Goal: Task Accomplishment & Management: Complete application form

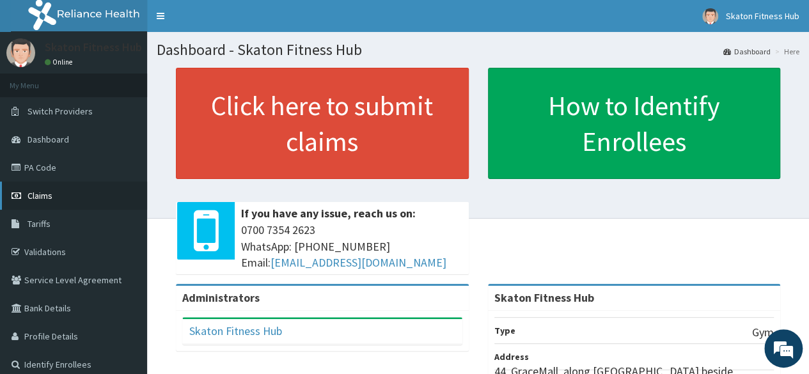
click at [48, 199] on span "Claims" at bounding box center [40, 196] width 25 height 12
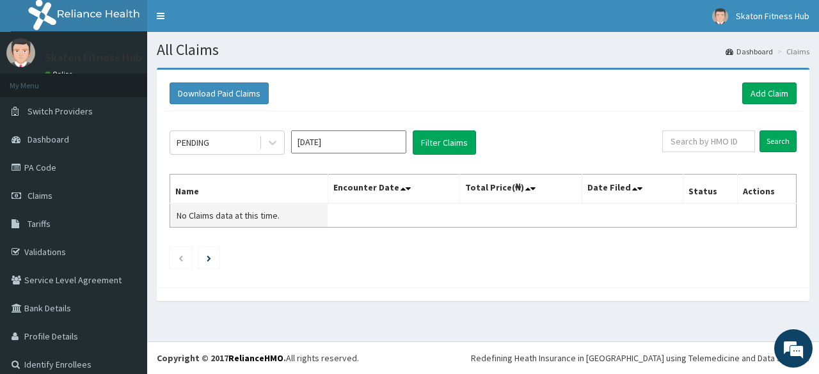
click at [273, 205] on td "No Claims data at this time." at bounding box center [249, 215] width 158 height 24
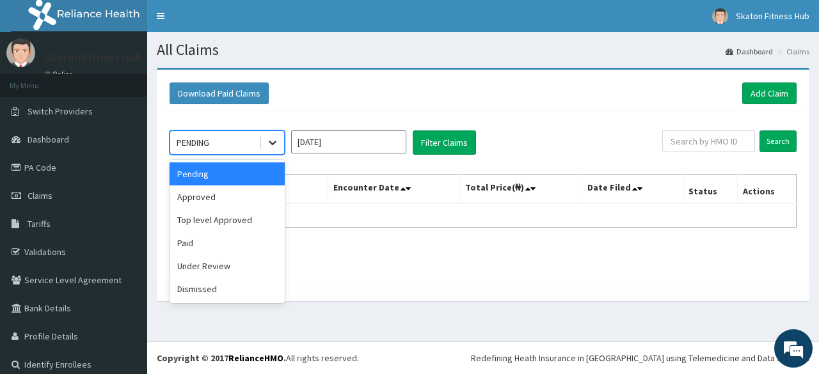
click at [269, 139] on icon at bounding box center [272, 142] width 13 height 13
click at [215, 232] on div "Paid" at bounding box center [227, 243] width 115 height 23
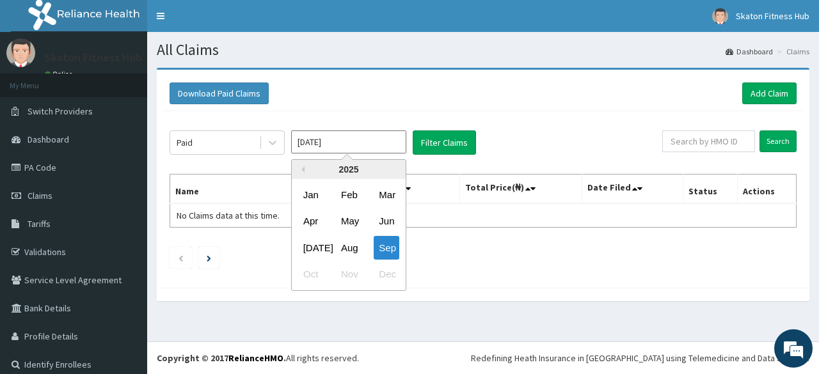
click at [350, 150] on input "Sep 2025" at bounding box center [348, 142] width 115 height 23
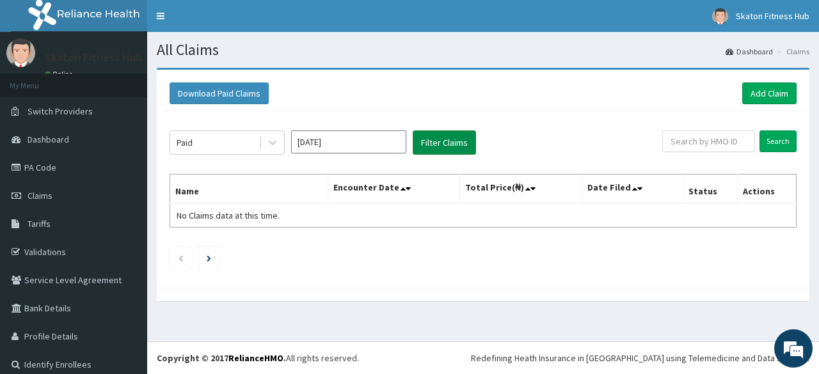
click at [432, 150] on button "Filter Claims" at bounding box center [444, 143] width 63 height 24
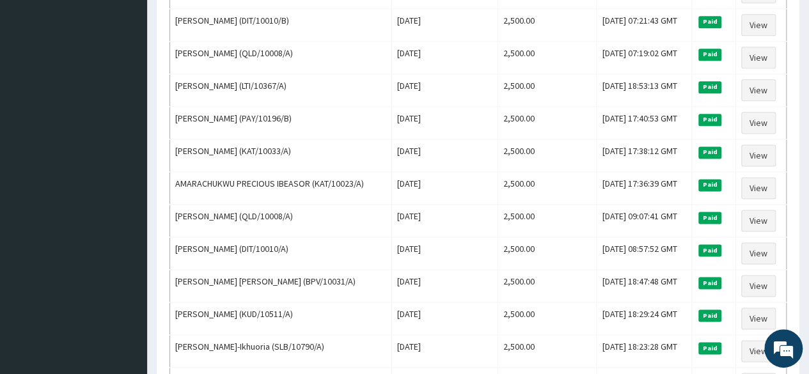
scroll to position [783, 0]
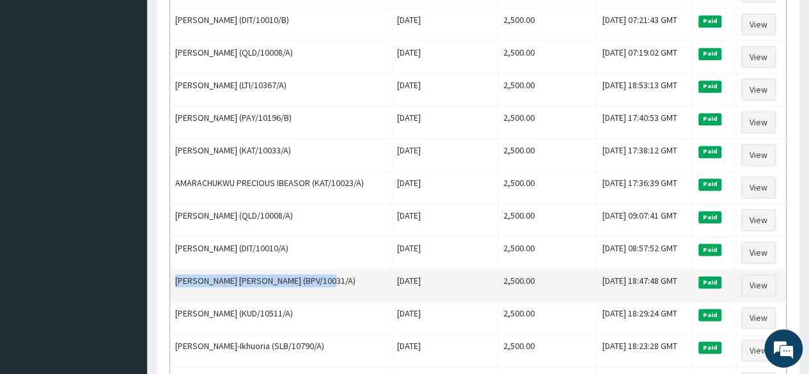
drag, startPoint x: 337, startPoint y: 271, endPoint x: 171, endPoint y: 271, distance: 165.1
click at [171, 271] on td "[PERSON_NAME] [PERSON_NAME] (BPV/10031/A)" at bounding box center [281, 285] width 222 height 33
copy td "[PERSON_NAME] [PERSON_NAME] (BPV/10031/A)"
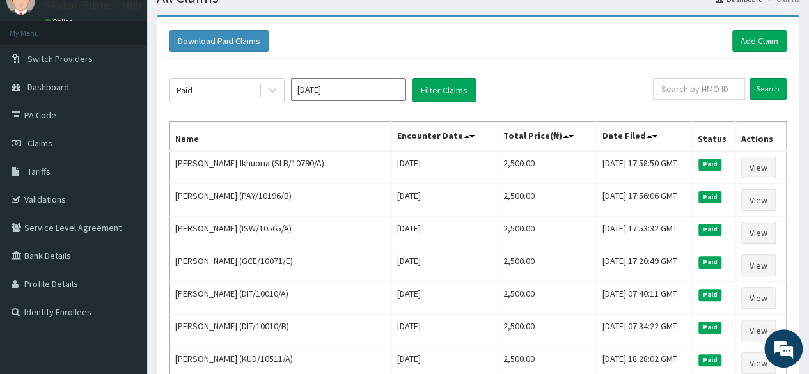
scroll to position [0, 0]
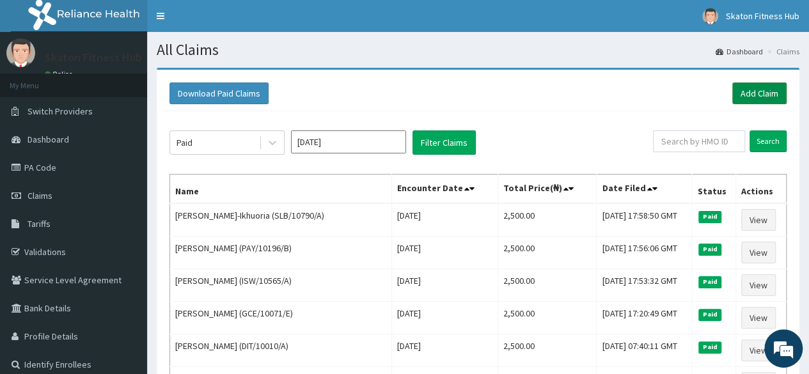
click at [759, 96] on link "Add Claim" at bounding box center [760, 94] width 54 height 22
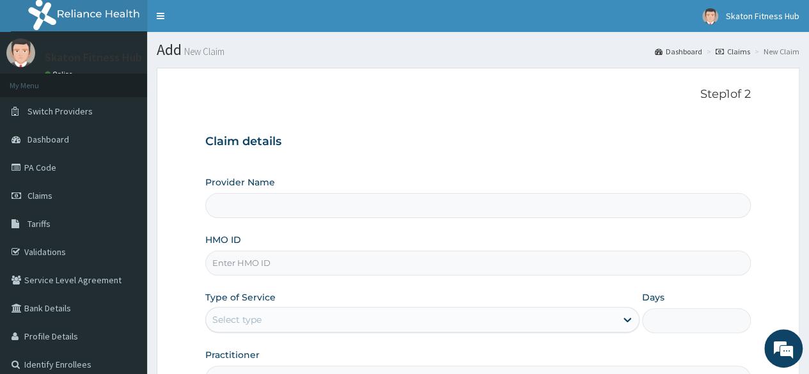
click at [231, 272] on input "HMO ID" at bounding box center [478, 263] width 546 height 25
paste input "[PERSON_NAME] [PERSON_NAME] (BPV/10031/A)"
type input "[PERSON_NAME] [PERSON_NAME] (BPV/10031/A)"
type input "Skaton Fitness Hub"
type input "1"
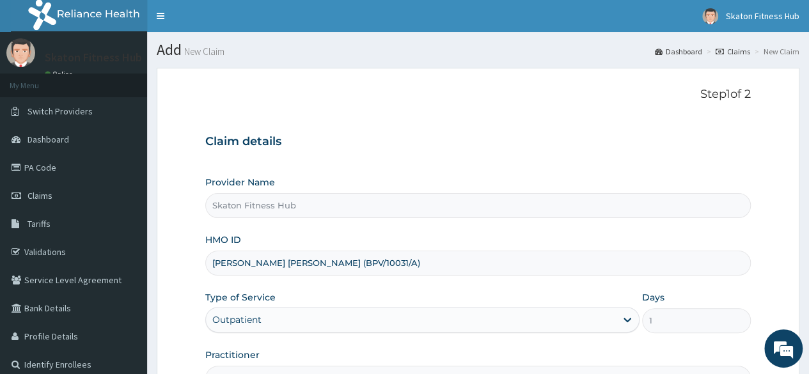
click at [329, 266] on input "Moses Ayodeji OGUNLADE (BPV/10031/A)" at bounding box center [478, 263] width 546 height 25
drag, startPoint x: 329, startPoint y: 264, endPoint x: 203, endPoint y: 267, distance: 125.4
click at [203, 267] on form "Step 1 of 2 Claim details Provider Name Skaton Fitness Hub HMO ID Moses (Ayodej…" at bounding box center [478, 275] width 643 height 415
click at [296, 268] on input "BPV/10031/A)" at bounding box center [478, 263] width 546 height 25
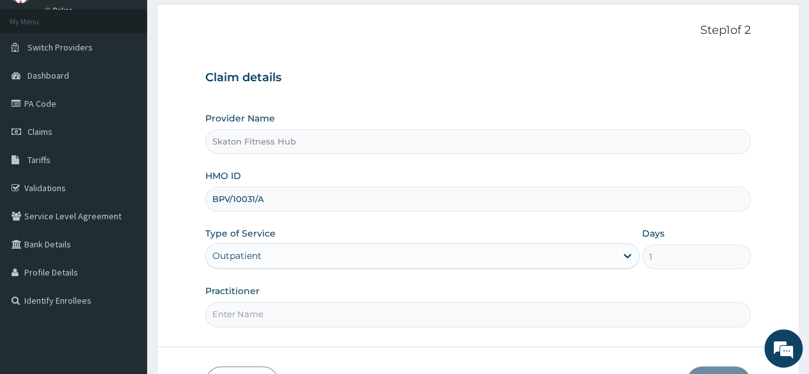
scroll to position [65, 0]
type input "BPV/10031/A"
click at [220, 306] on input "Practitioner" at bounding box center [478, 313] width 546 height 25
paste input "Moses Ayodeji OGUNLADE (BPV/10031/A)"
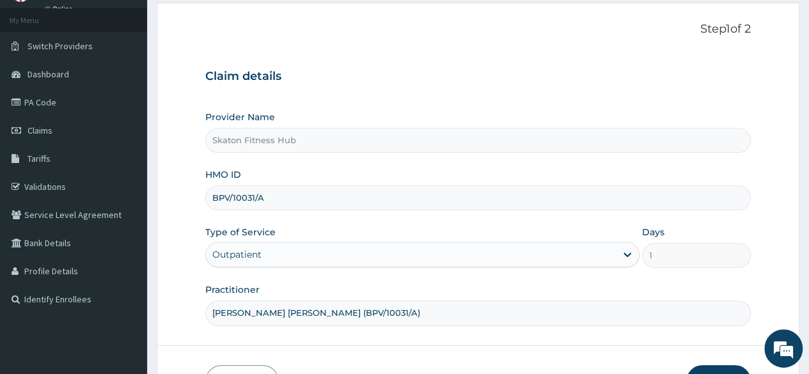
drag, startPoint x: 321, startPoint y: 310, endPoint x: 342, endPoint y: 312, distance: 20.5
click at [342, 312] on input "Moses Ayodeji OGUNLADE (BPV/10031/A)" at bounding box center [478, 313] width 546 height 25
click at [333, 312] on input "[PERSON_NAME] [PERSON_NAME] (BPV/10031/A)" at bounding box center [478, 313] width 546 height 25
drag, startPoint x: 328, startPoint y: 312, endPoint x: 390, endPoint y: 311, distance: 62.7
click at [390, 311] on input "[PERSON_NAME] [PERSON_NAME] (BPV/10031/A)" at bounding box center [478, 313] width 546 height 25
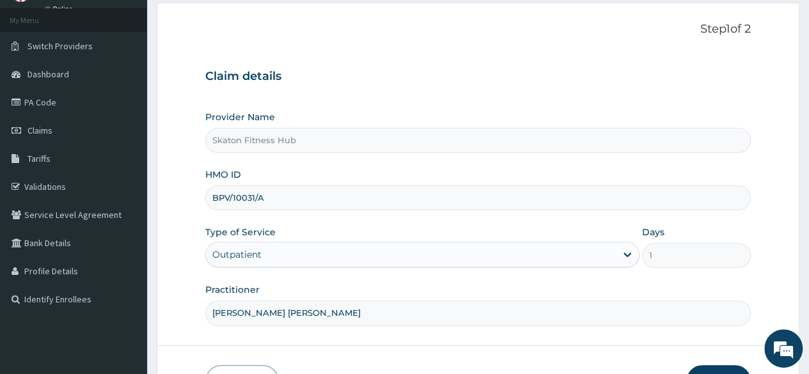
scroll to position [148, 0]
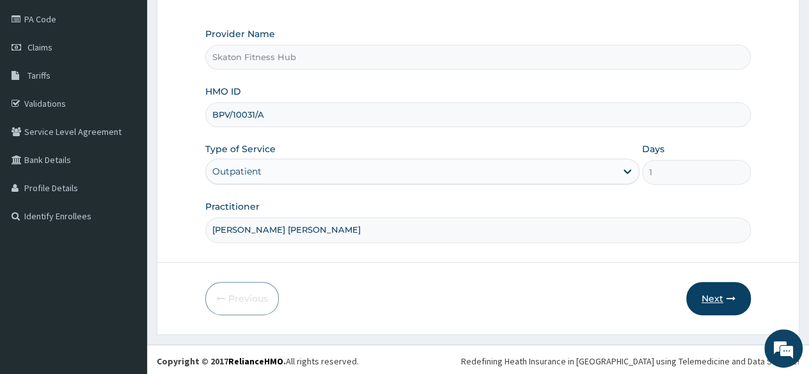
type input "Moses Ayodeji OGUNLADE"
click at [710, 295] on button "Next" at bounding box center [719, 298] width 65 height 33
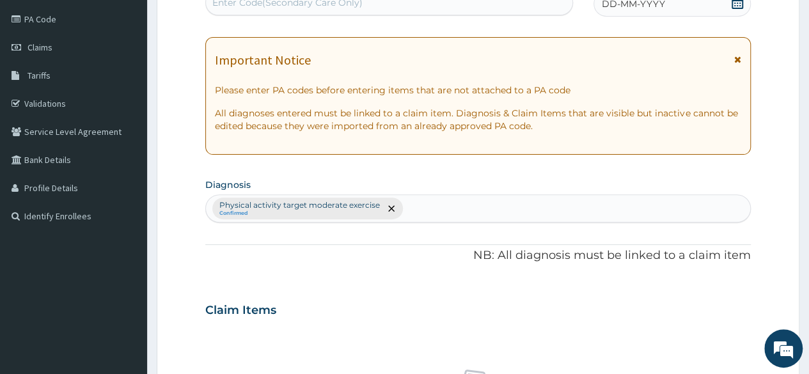
scroll to position [0, 0]
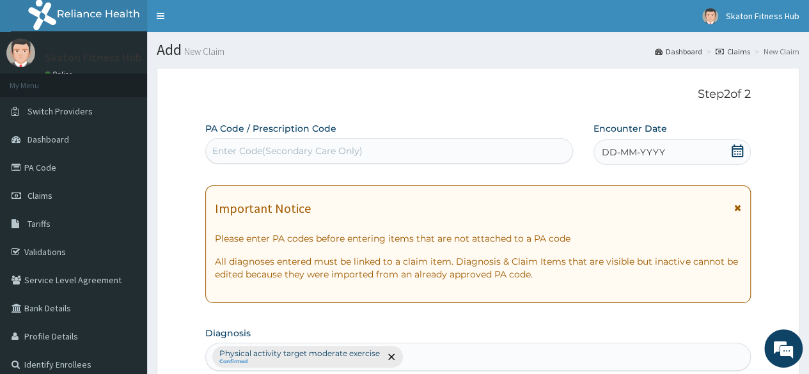
click at [400, 154] on div "Enter Code(Secondary Care Only)" at bounding box center [389, 151] width 366 height 20
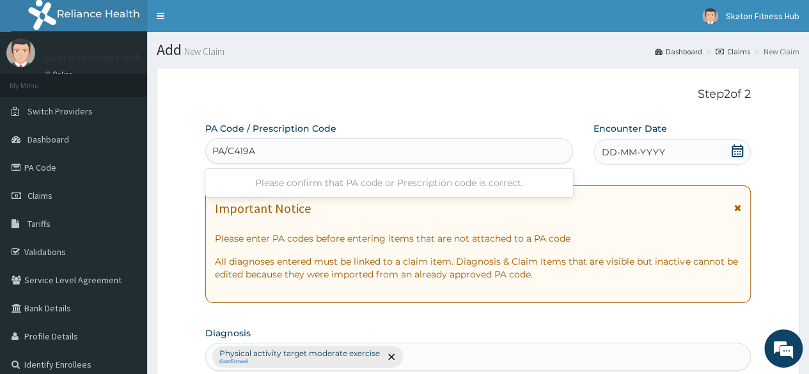
type input "PA/C419AA"
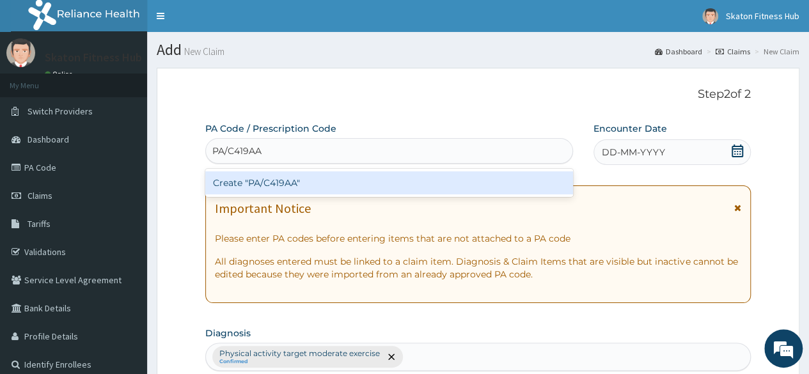
click at [390, 176] on div "Create "PA/C419AA"" at bounding box center [388, 182] width 367 height 23
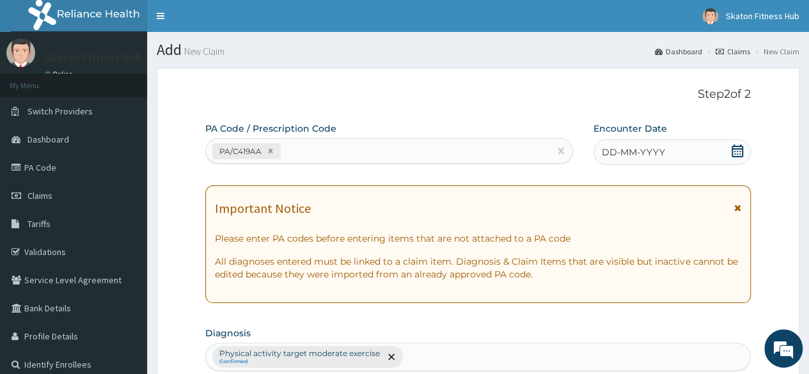
click at [741, 148] on icon at bounding box center [738, 151] width 12 height 13
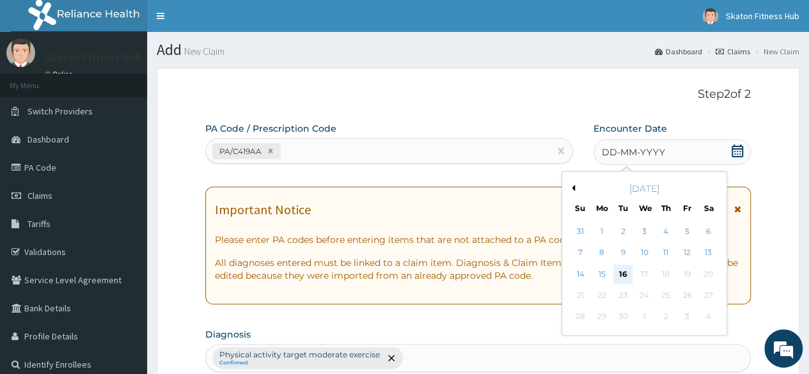
click at [621, 269] on div "16" at bounding box center [623, 274] width 19 height 19
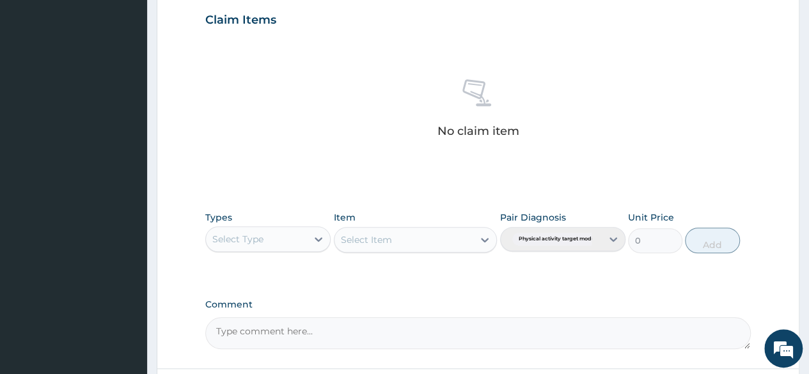
scroll to position [443, 0]
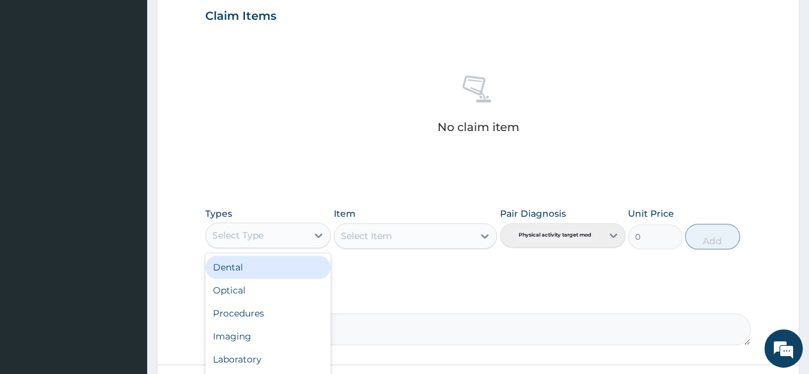
click at [248, 239] on div "Select Type" at bounding box center [237, 235] width 51 height 13
type input "gym"
click at [247, 266] on div "Gym" at bounding box center [267, 267] width 125 height 23
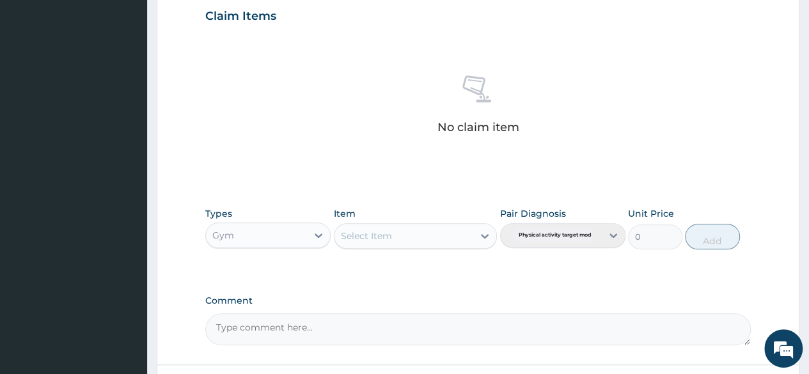
click at [270, 231] on div "Gym" at bounding box center [256, 235] width 101 height 20
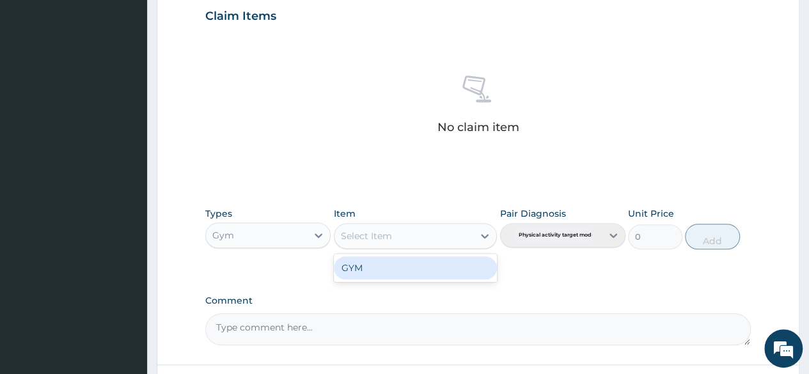
click at [379, 230] on div "Select Item" at bounding box center [366, 236] width 51 height 13
click at [385, 267] on div "GYM" at bounding box center [416, 268] width 164 height 23
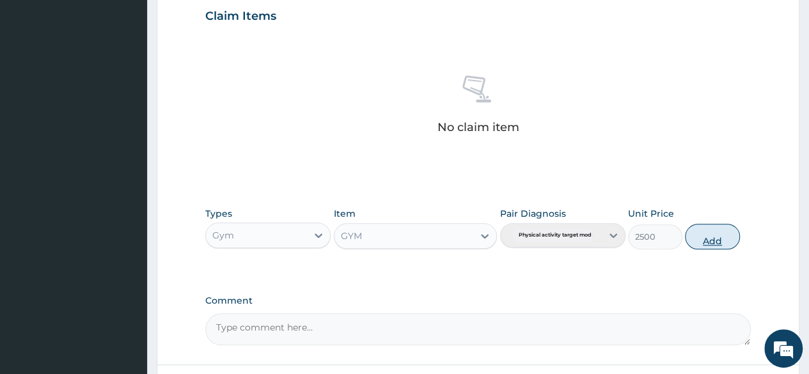
click at [714, 230] on button "Add" at bounding box center [712, 237] width 54 height 26
type input "0"
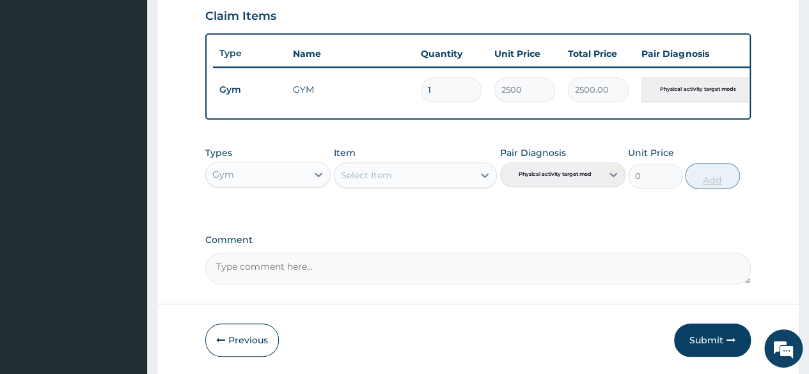
scroll to position [495, 0]
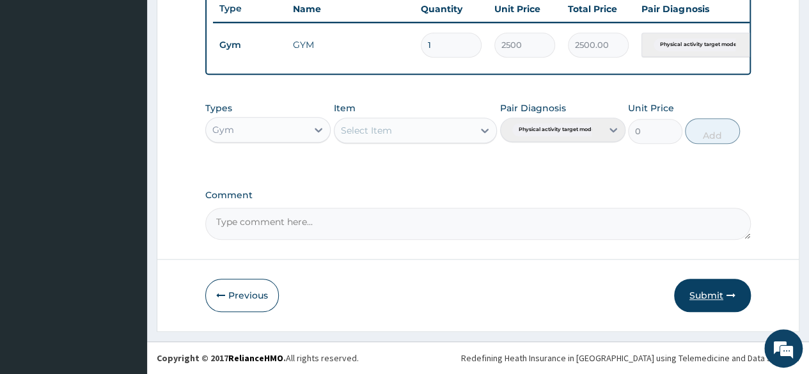
click at [702, 292] on button "Submit" at bounding box center [712, 295] width 77 height 33
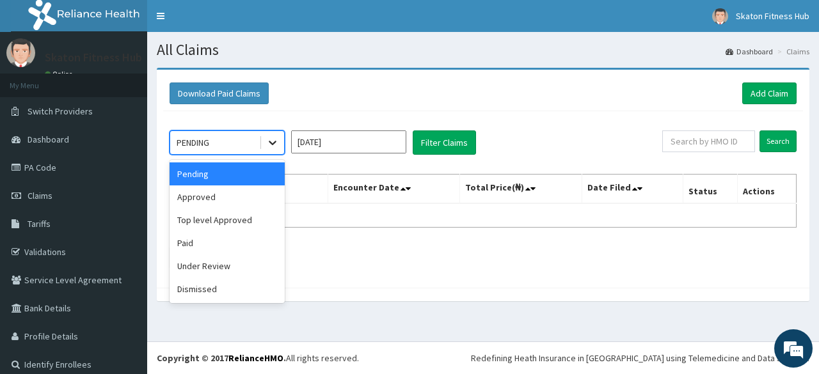
click at [267, 149] on div at bounding box center [272, 142] width 23 height 23
click at [238, 192] on div "Approved" at bounding box center [227, 197] width 115 height 23
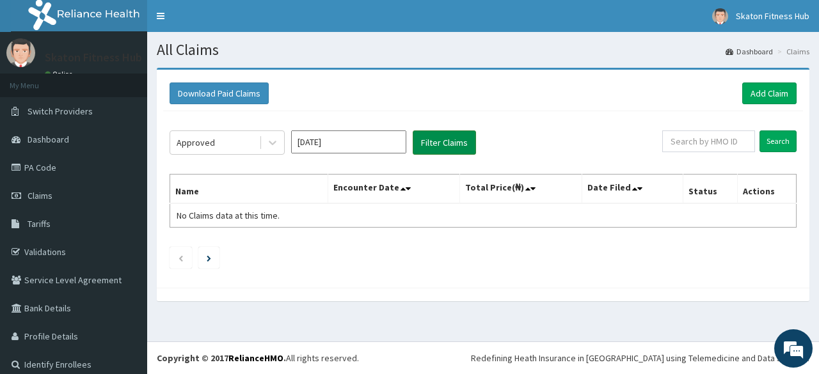
click at [438, 151] on button "Filter Claims" at bounding box center [444, 143] width 63 height 24
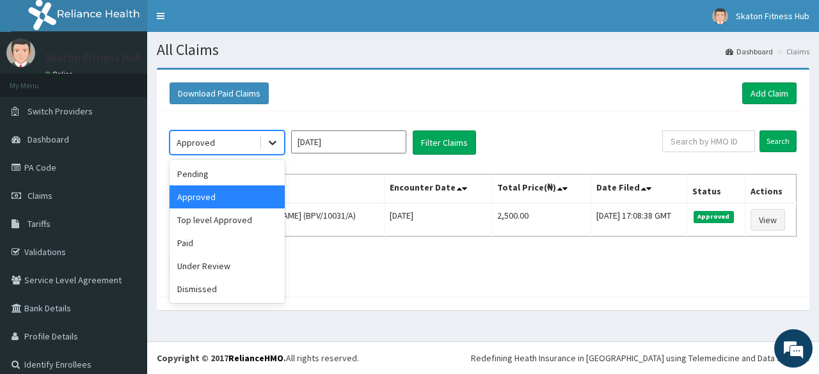
click at [272, 144] on icon at bounding box center [272, 142] width 13 height 13
click at [210, 242] on div "Paid" at bounding box center [227, 243] width 115 height 23
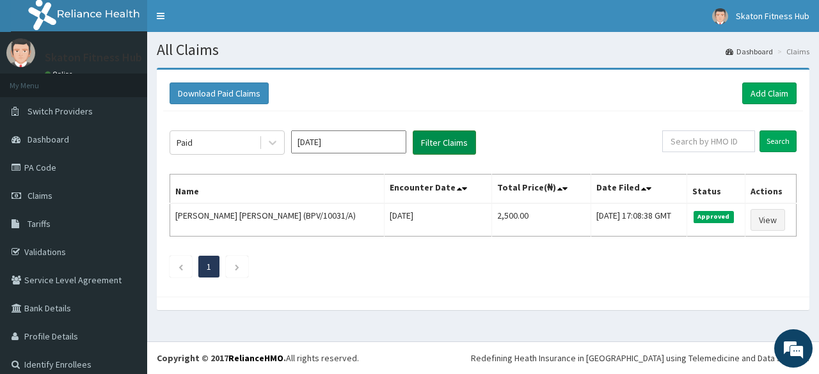
click at [462, 144] on button "Filter Claims" at bounding box center [444, 143] width 63 height 24
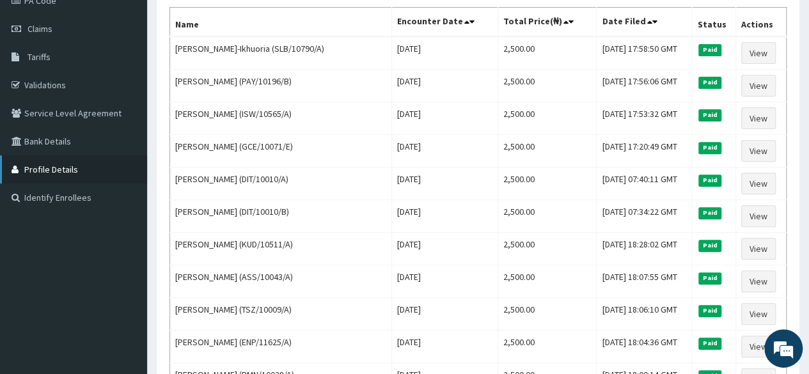
scroll to position [159, 0]
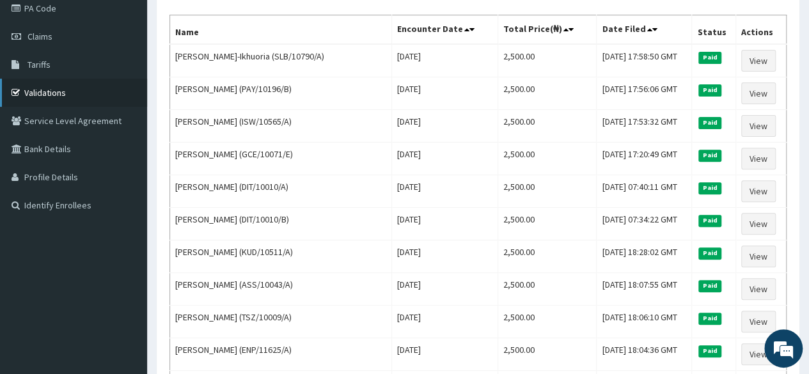
click at [74, 100] on link "Validations" at bounding box center [73, 93] width 147 height 28
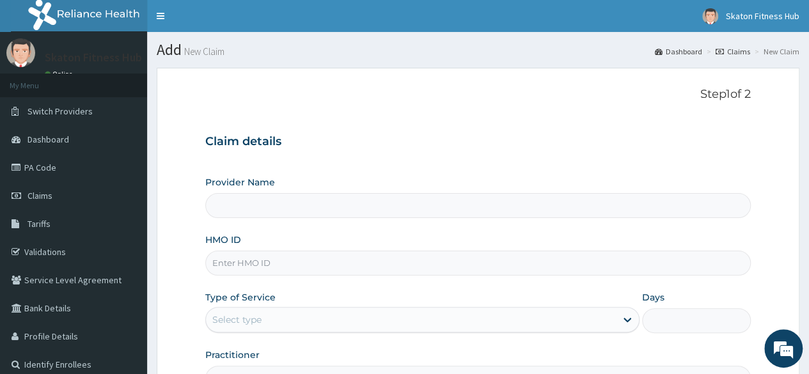
click at [234, 264] on input "HMO ID" at bounding box center [478, 263] width 546 height 25
paste input "KAT/10033/A Doris Chiamaka Umeh"
type input "KAT/10033/A Doris Chiamaka Umeh"
type input "Skaton Fitness Hub"
type input "1"
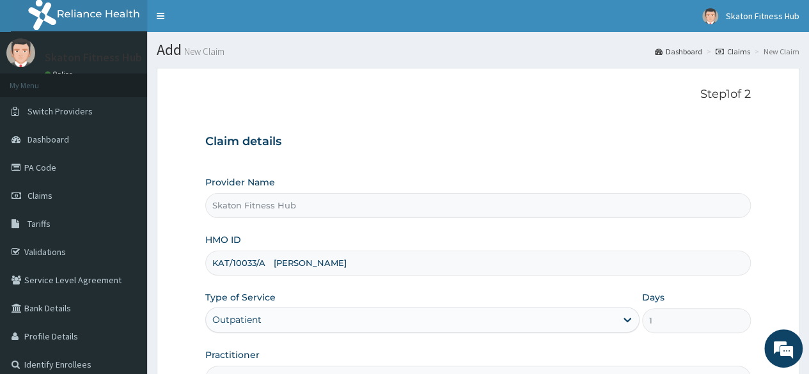
drag, startPoint x: 263, startPoint y: 262, endPoint x: 368, endPoint y: 253, distance: 105.3
click at [368, 253] on input "KAT/10033/A Doris Chiamaka Umeh" at bounding box center [478, 263] width 546 height 25
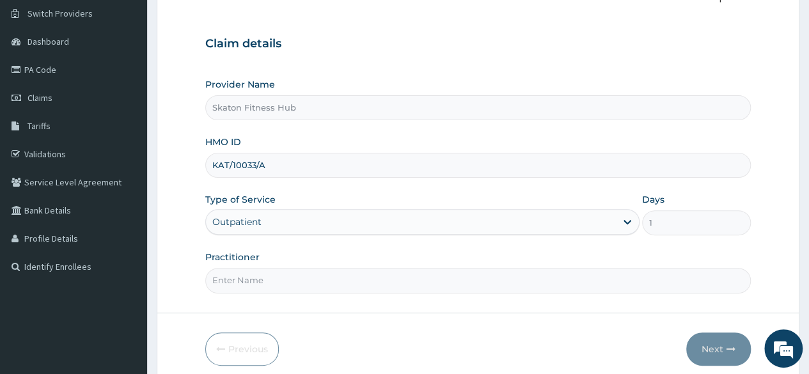
scroll to position [99, 0]
type input "KAT/10033/A"
click at [233, 283] on input "Practitioner" at bounding box center [478, 279] width 546 height 25
paste input "KAT/10033/A Doris Chiamaka Umeh"
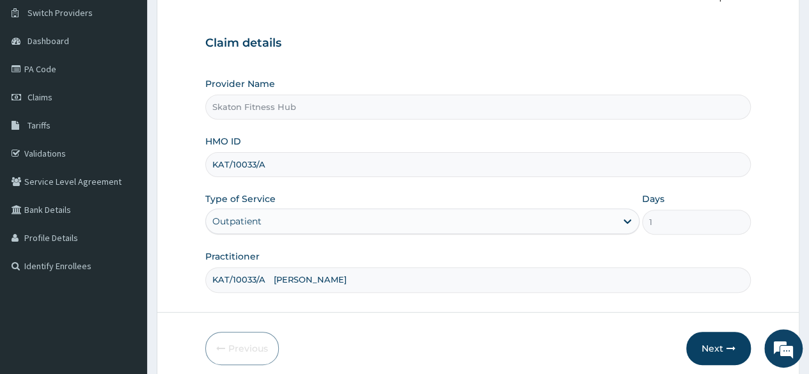
drag, startPoint x: 264, startPoint y: 276, endPoint x: 164, endPoint y: 281, distance: 100.5
click at [164, 281] on form "Step 1 of 2 Claim details Provider Name Skaton Fitness Hub HMO ID KAT/10033/A T…" at bounding box center [478, 176] width 643 height 415
click at [229, 279] on input "Doris Chiamaka Umeh" at bounding box center [478, 279] width 546 height 25
type input "Doris Chiamaka Umeh"
click at [717, 349] on button "Next" at bounding box center [719, 348] width 65 height 33
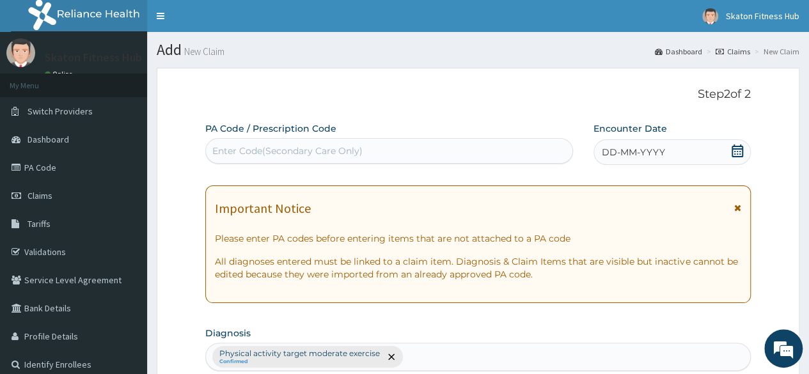
click at [282, 150] on div "Enter Code(Secondary Care Only)" at bounding box center [287, 151] width 150 height 13
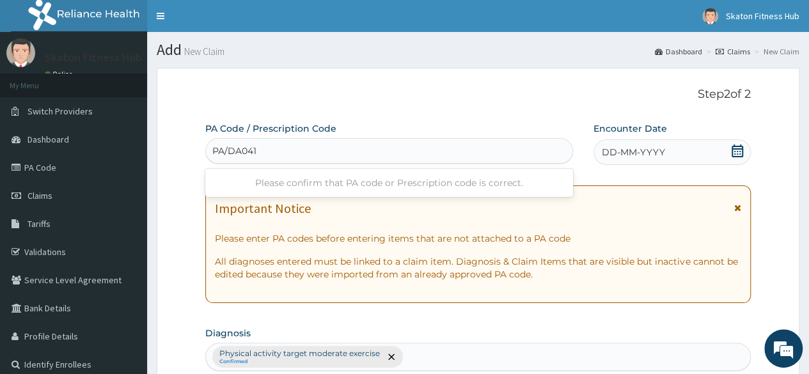
type input "PA/DA0410"
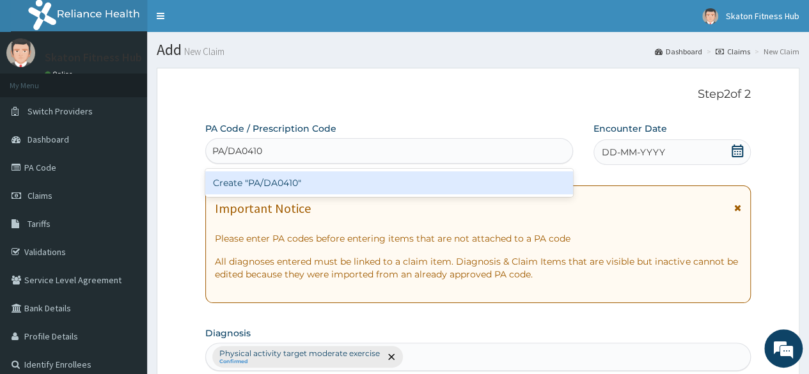
click at [302, 183] on div "Create "PA/DA0410"" at bounding box center [388, 182] width 367 height 23
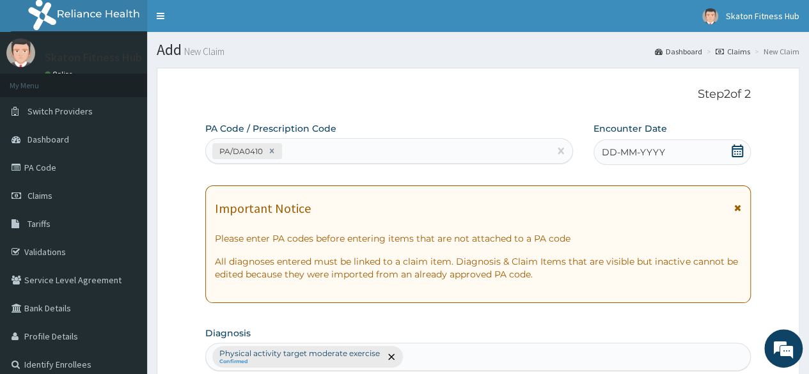
click at [729, 148] on div "DD-MM-YYYY" at bounding box center [672, 152] width 157 height 26
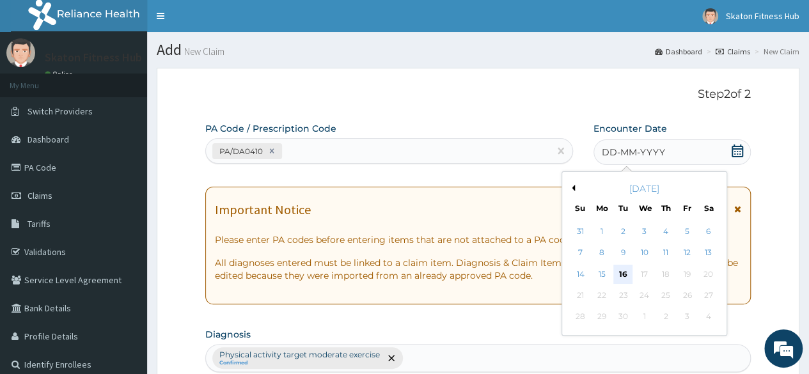
click at [623, 279] on div "16" at bounding box center [623, 274] width 19 height 19
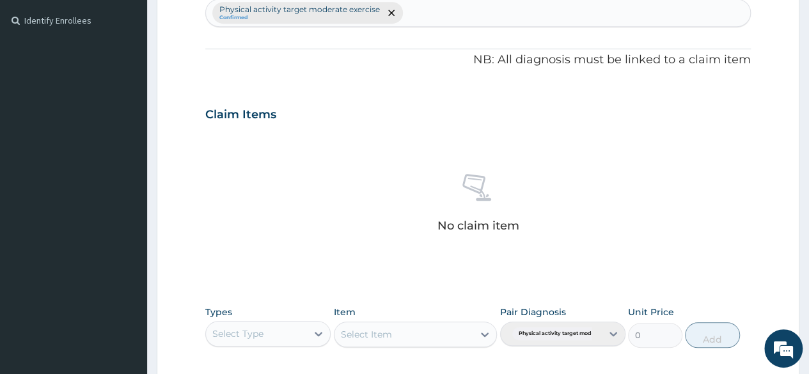
scroll to position [345, 0]
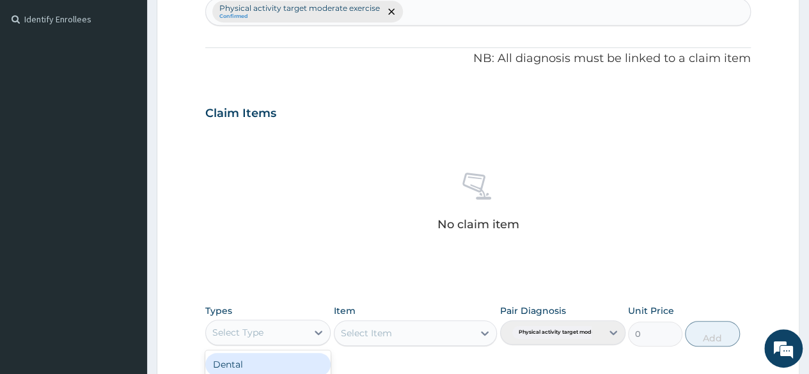
click at [264, 335] on div "Select Type" at bounding box center [256, 332] width 101 height 20
type input "GYM"
click at [267, 367] on div "Gym" at bounding box center [267, 364] width 125 height 23
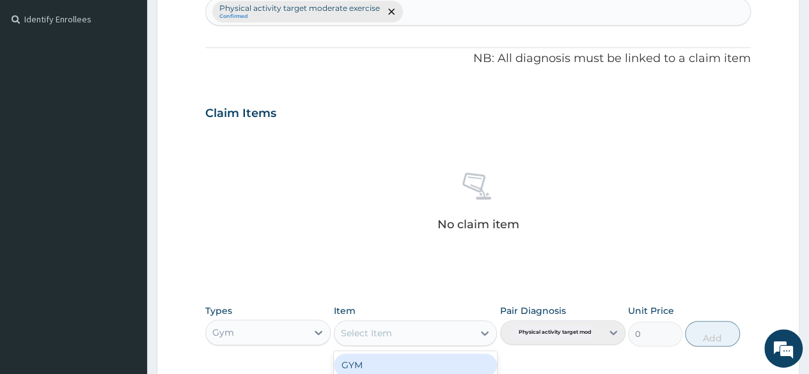
click at [425, 329] on div "Select Item" at bounding box center [404, 333] width 139 height 20
click at [427, 365] on div "GYM" at bounding box center [416, 365] width 164 height 23
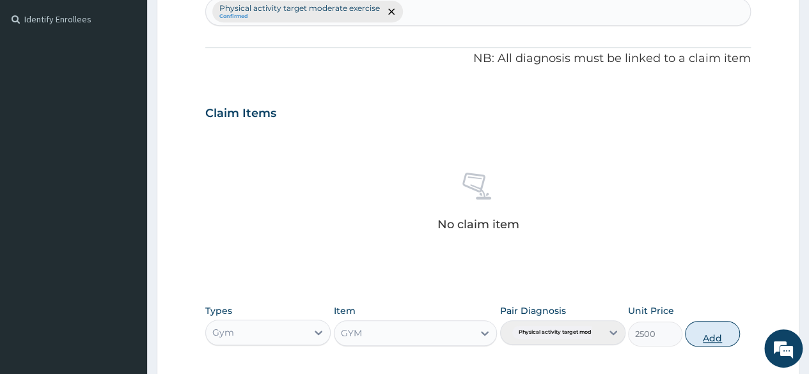
click at [717, 324] on button "Add" at bounding box center [712, 334] width 54 height 26
type input "0"
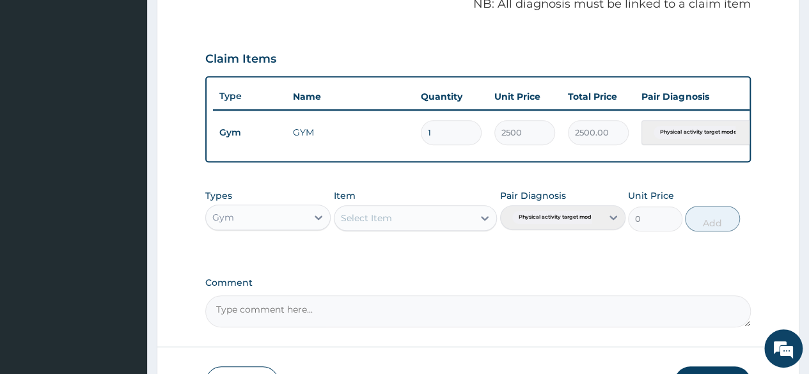
scroll to position [495, 0]
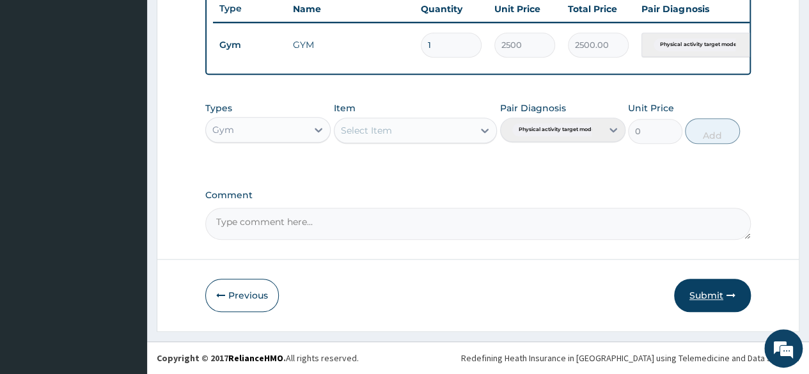
click at [708, 296] on button "Submit" at bounding box center [712, 295] width 77 height 33
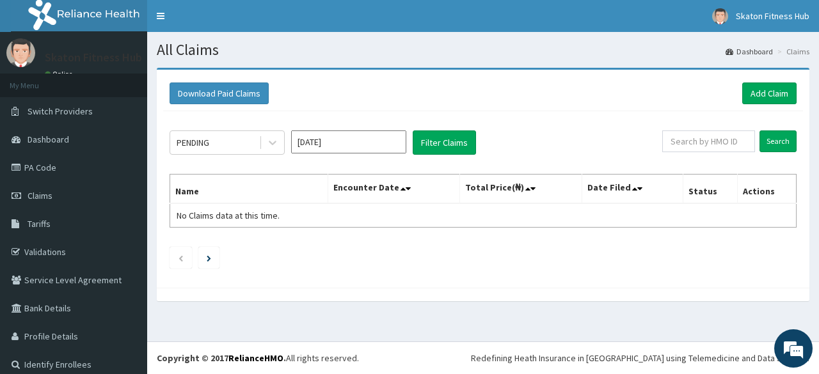
click at [289, 148] on div "PENDING [DATE] Filter Claims" at bounding box center [416, 143] width 493 height 24
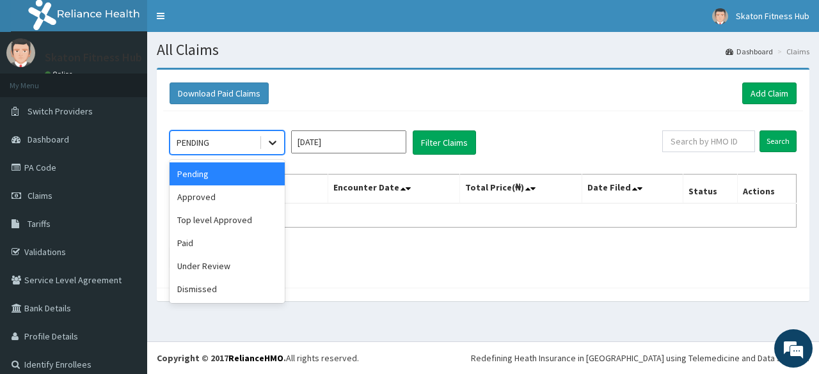
click at [274, 138] on icon at bounding box center [272, 142] width 13 height 13
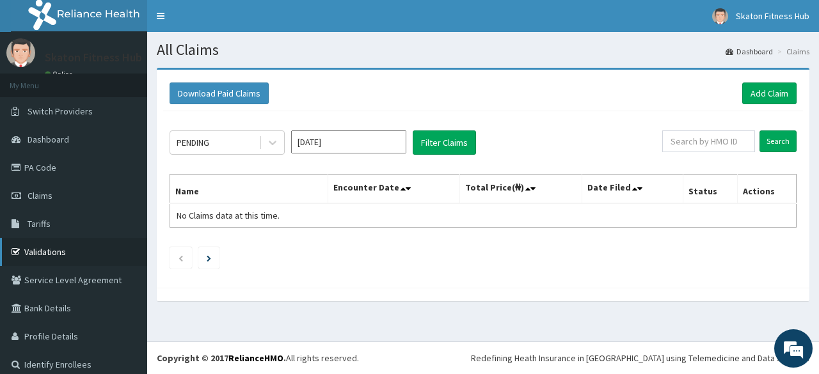
click at [49, 246] on link "Validations" at bounding box center [73, 252] width 147 height 28
click at [767, 88] on link "Add Claim" at bounding box center [769, 94] width 54 height 22
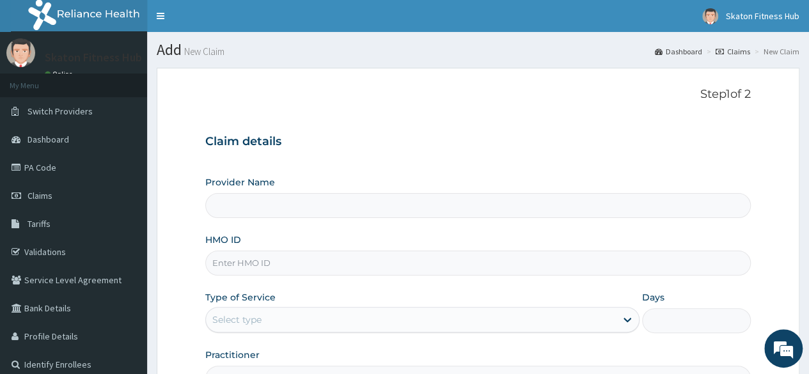
click at [241, 209] on input "Provider Name" at bounding box center [478, 205] width 546 height 25
click at [247, 207] on input "Provider Name" at bounding box center [478, 205] width 546 height 25
type input "Skaton Fitness Hub"
type input "1"
click at [270, 274] on input "HMO ID" at bounding box center [478, 263] width 546 height 25
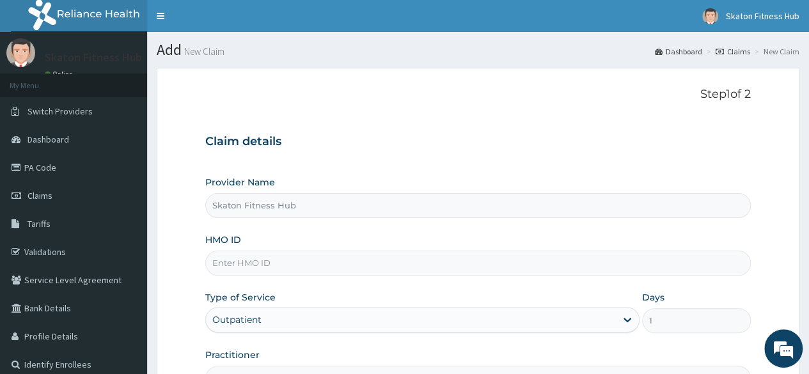
paste input "KAT/10023/A AMARACHUKWU PRECIOUS IBEASOR"
drag, startPoint x: 263, startPoint y: 265, endPoint x: 445, endPoint y: 264, distance: 181.7
click at [445, 264] on input "KAT/10023/A AMARACHUKWU PRECIOUS IBEASOR" at bounding box center [478, 263] width 546 height 25
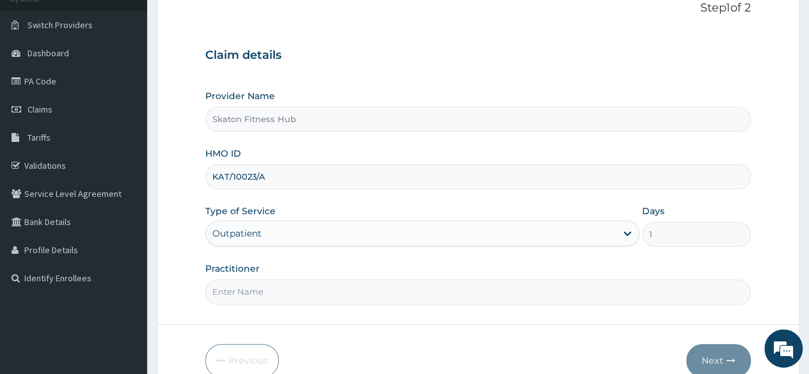
scroll to position [95, 0]
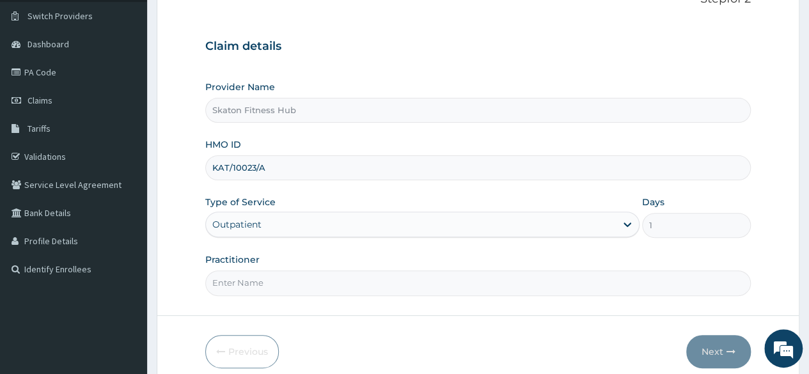
type input "KAT/10023/A"
click at [235, 280] on input "Practitioner" at bounding box center [478, 283] width 546 height 25
paste input "KAT/10023/A AMARACHUKWU PRECIOUS IBEASOR"
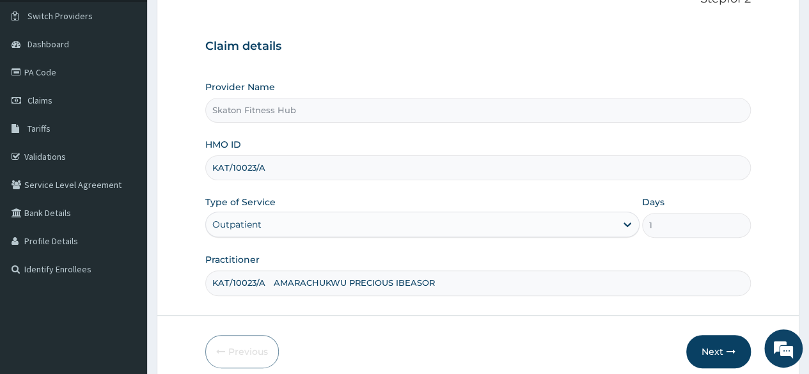
drag, startPoint x: 268, startPoint y: 282, endPoint x: 186, endPoint y: 283, distance: 82.5
click at [186, 283] on form "Step 1 of 2 Claim details Provider Name Skaton Fitness Hub HMO ID KAT/10023/A T…" at bounding box center [478, 179] width 643 height 415
type input "AMARACHUKWU PRECIOUS IBEASOR"
click at [687, 351] on button "Next" at bounding box center [719, 351] width 65 height 33
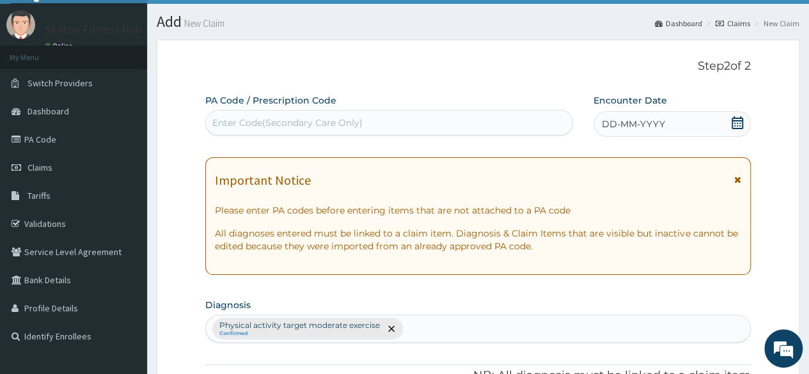
scroll to position [28, 0]
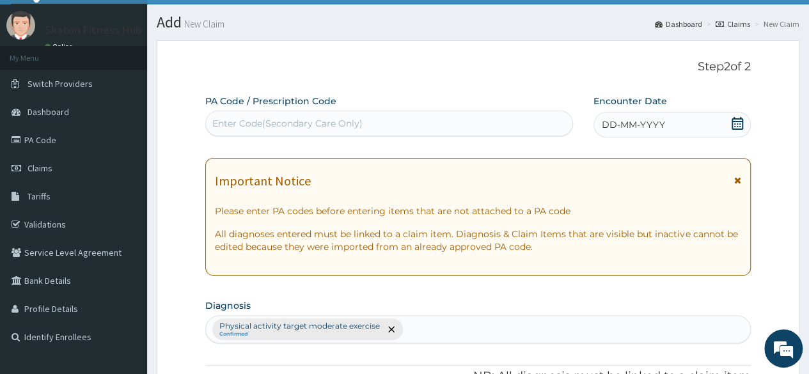
click at [445, 115] on div "Enter Code(Secondary Care Only)" at bounding box center [389, 123] width 366 height 20
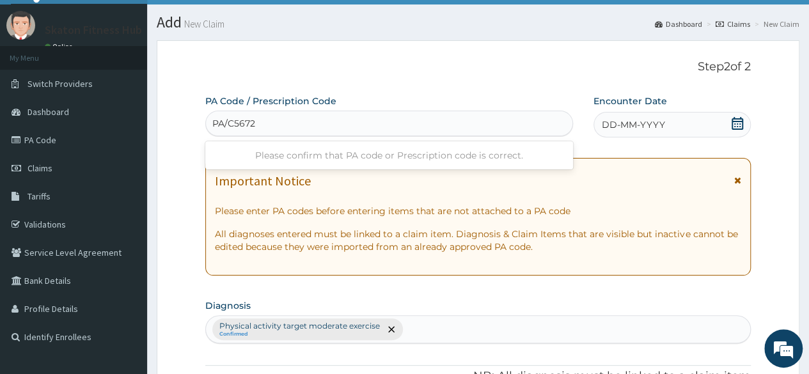
type input "PA/C5672C"
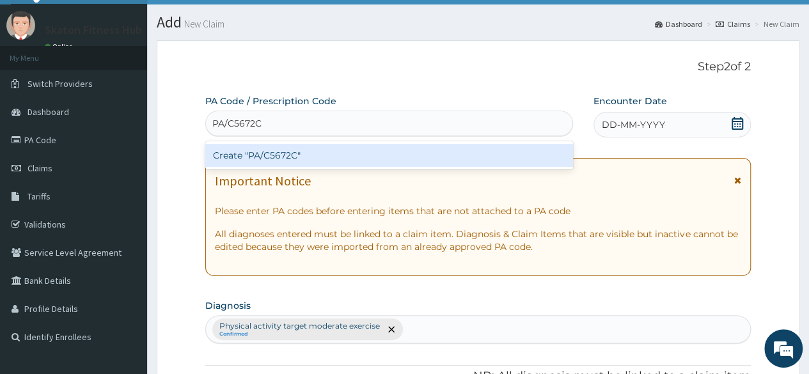
click at [397, 152] on div "Create "PA/C5672C"" at bounding box center [388, 155] width 367 height 23
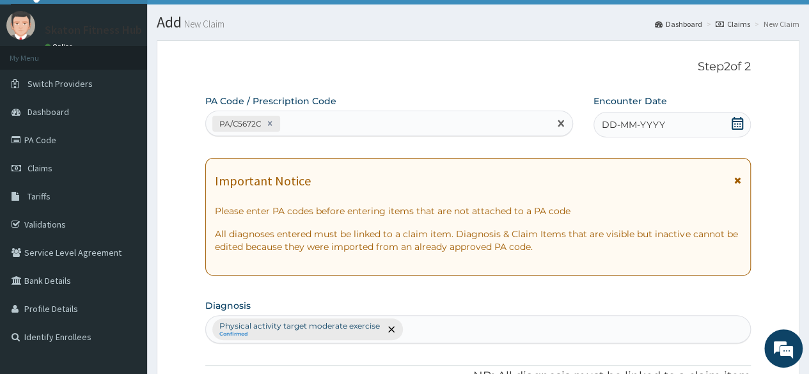
click at [738, 117] on icon at bounding box center [737, 123] width 13 height 13
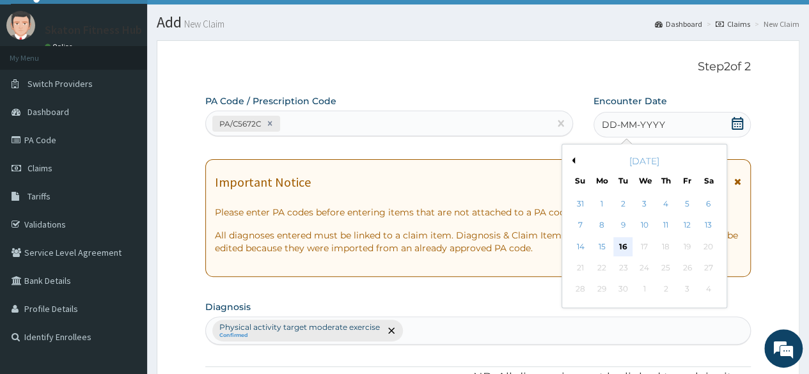
click at [623, 249] on div "16" at bounding box center [623, 246] width 19 height 19
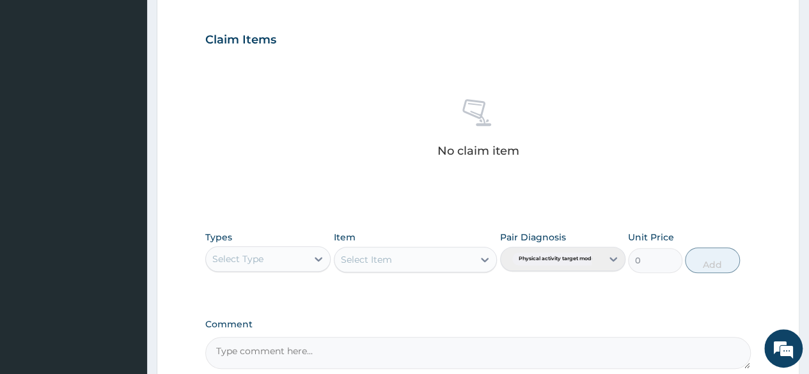
scroll to position [468, 0]
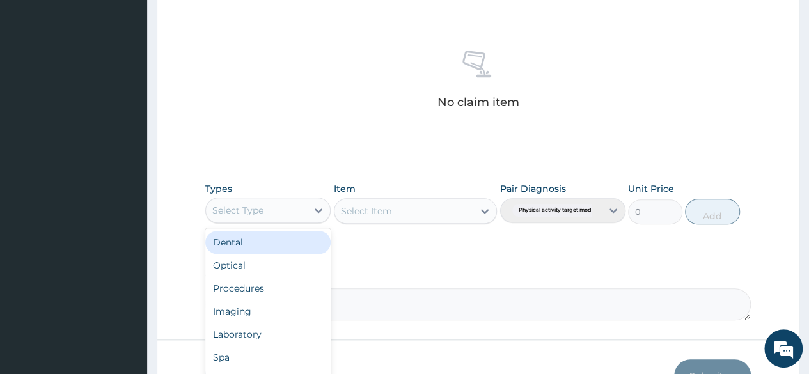
click at [274, 210] on div "Select Type" at bounding box center [256, 210] width 101 height 20
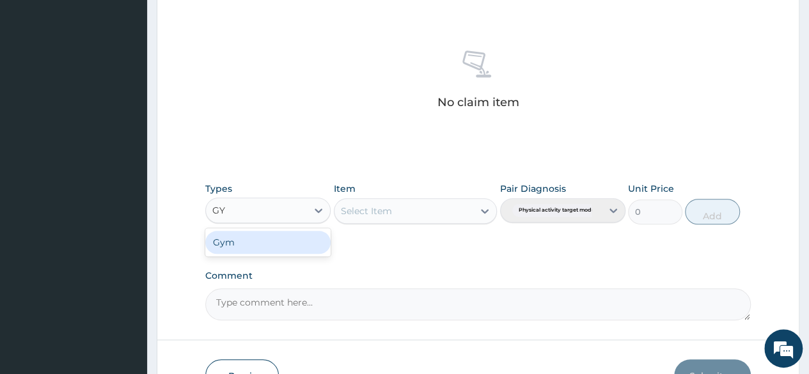
type input "GYM"
click at [274, 237] on div "Gym" at bounding box center [267, 242] width 125 height 23
click at [358, 209] on div "Select Item" at bounding box center [416, 211] width 164 height 26
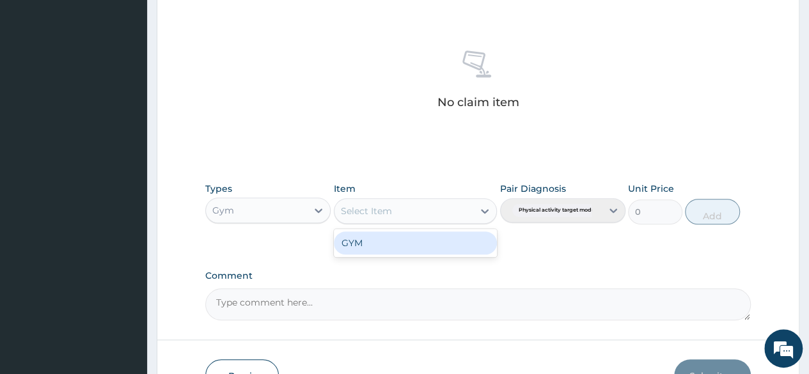
click at [358, 214] on div "Select Item" at bounding box center [366, 211] width 51 height 13
click at [362, 236] on div "GYM" at bounding box center [416, 243] width 164 height 23
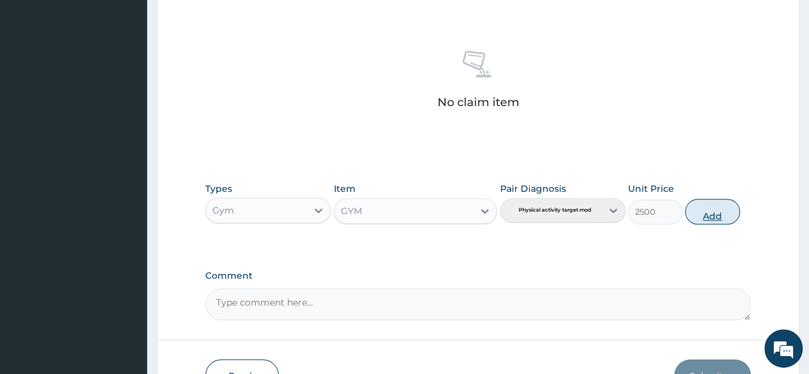
click at [703, 212] on button "Add" at bounding box center [712, 212] width 54 height 26
type input "0"
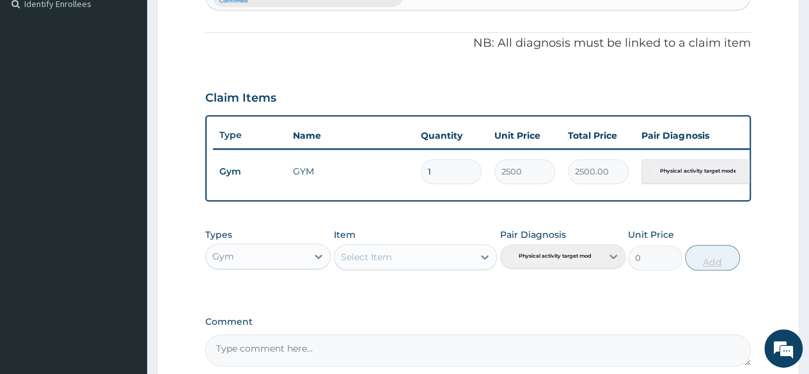
scroll to position [495, 0]
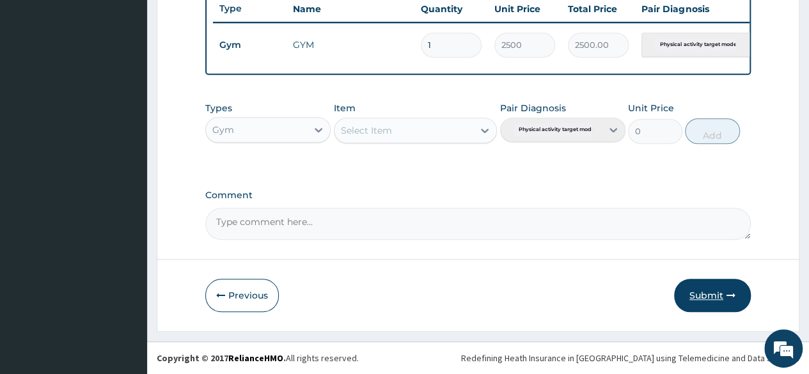
click at [713, 295] on button "Submit" at bounding box center [712, 295] width 77 height 33
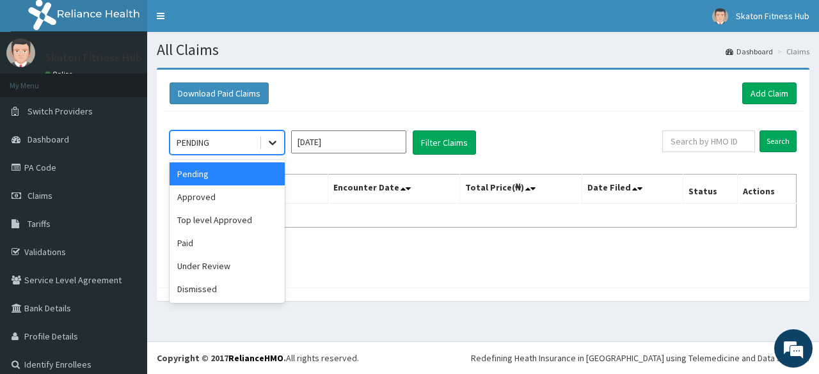
click at [281, 142] on div at bounding box center [272, 142] width 23 height 23
click at [226, 239] on div "Paid" at bounding box center [227, 243] width 115 height 23
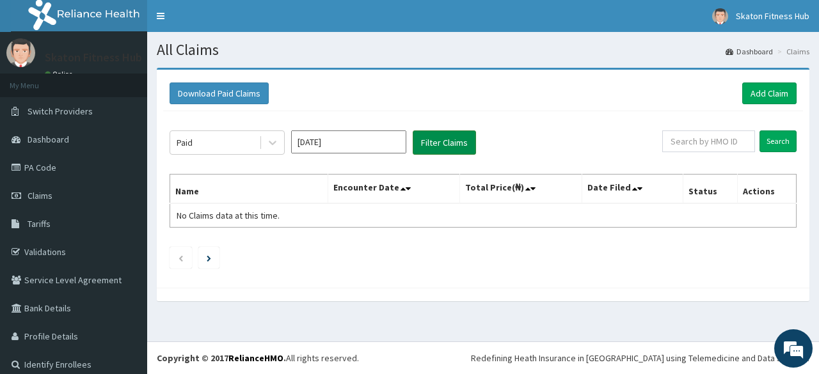
click at [459, 139] on button "Filter Claims" at bounding box center [444, 143] width 63 height 24
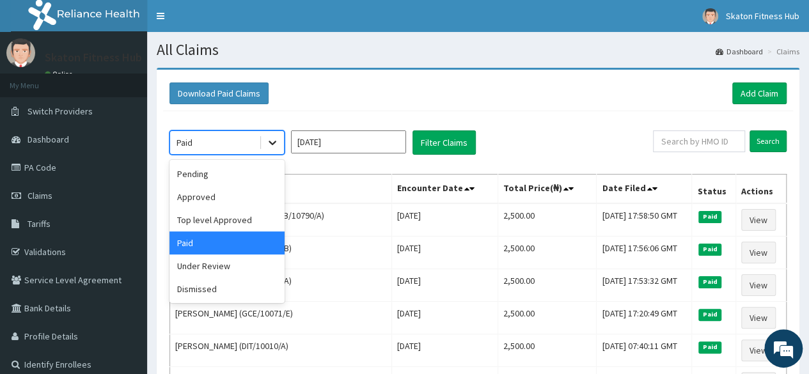
click at [273, 139] on icon at bounding box center [272, 142] width 13 height 13
click at [242, 207] on div "Approved" at bounding box center [227, 197] width 115 height 23
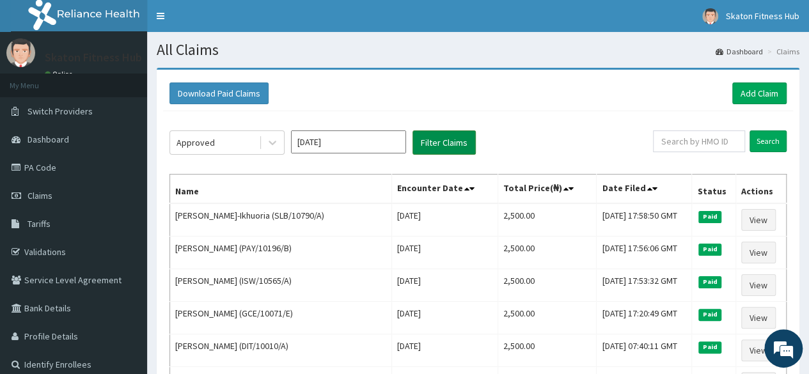
click at [450, 139] on button "Filter Claims" at bounding box center [444, 143] width 63 height 24
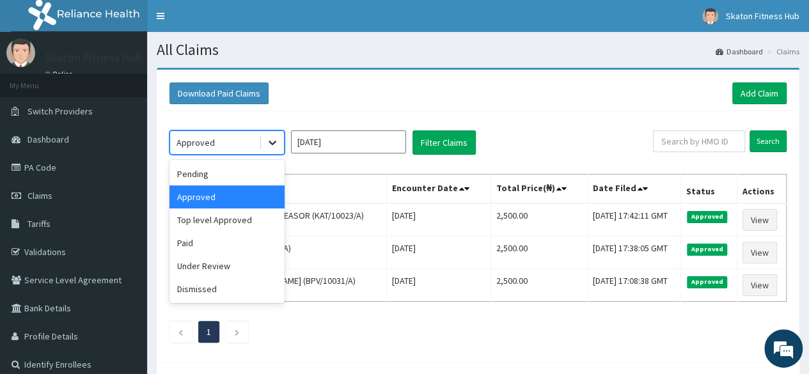
click at [275, 141] on icon at bounding box center [273, 143] width 8 height 4
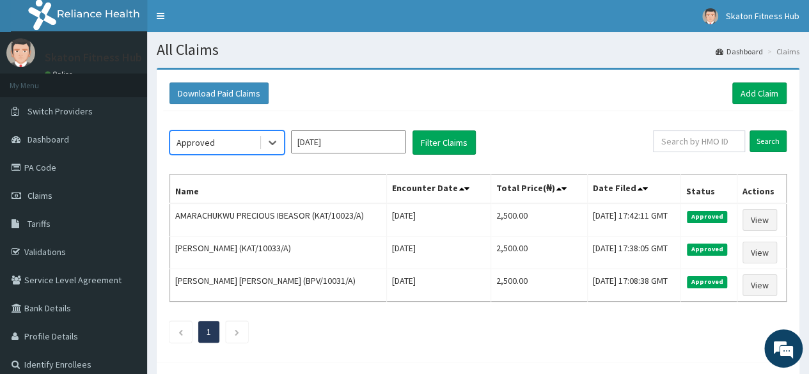
click at [223, 138] on div "Approved" at bounding box center [214, 142] width 89 height 20
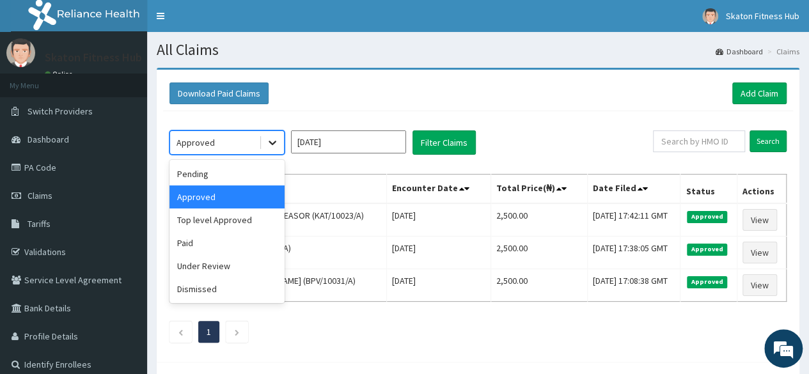
click at [270, 143] on icon at bounding box center [272, 142] width 13 height 13
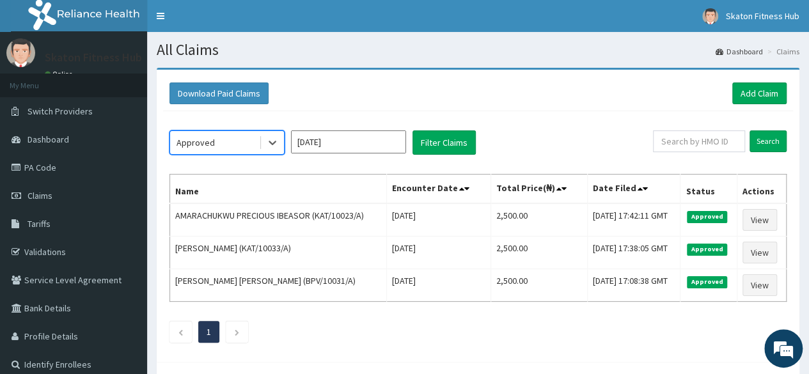
click at [232, 150] on div "Approved" at bounding box center [214, 142] width 89 height 20
click at [65, 196] on link "Claims" at bounding box center [73, 196] width 147 height 28
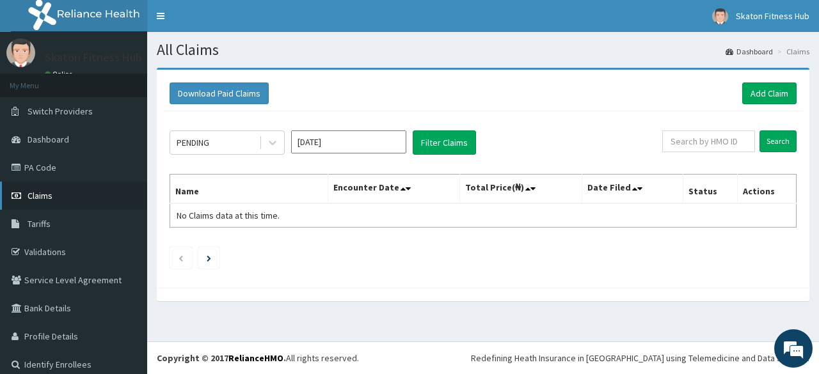
click at [68, 194] on link "Claims" at bounding box center [73, 196] width 147 height 28
click at [74, 244] on link "Validations" at bounding box center [73, 252] width 147 height 28
click at [768, 88] on link "Add Claim" at bounding box center [769, 94] width 54 height 22
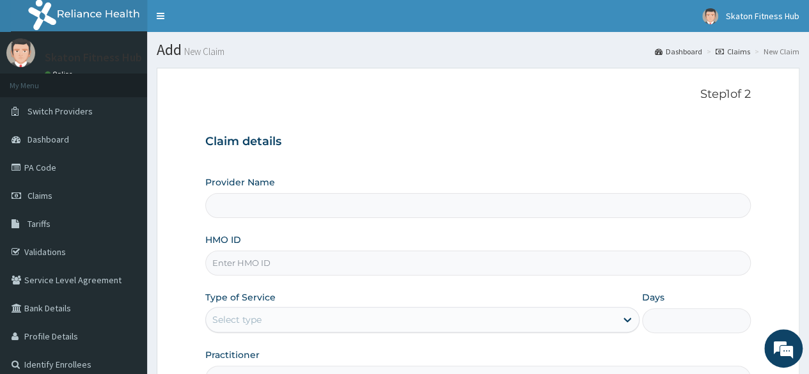
click at [251, 204] on input "Provider Name" at bounding box center [478, 205] width 546 height 25
type input "Skaton Fitness Hub"
type input "1"
click at [235, 255] on input "HMO ID" at bounding box center [478, 263] width 546 height 25
paste input "LTI/10367/A [PERSON_NAME]"
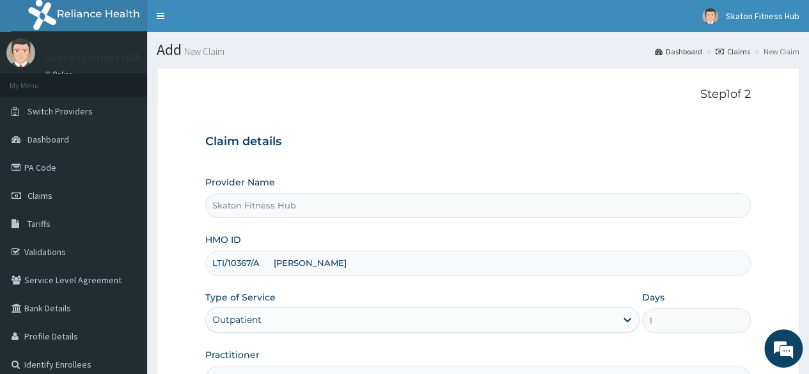
drag, startPoint x: 260, startPoint y: 261, endPoint x: 335, endPoint y: 255, distance: 74.4
click at [335, 255] on input "LTI/10367/A [PERSON_NAME]" at bounding box center [478, 263] width 546 height 25
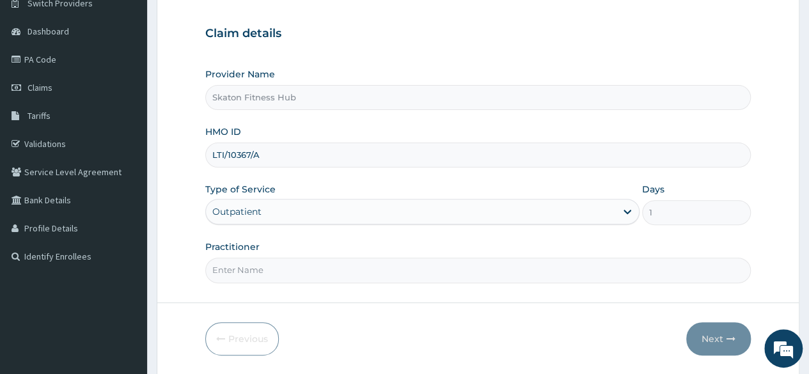
scroll to position [109, 0]
type input "LTI/10367/A"
click at [274, 262] on input "Practitioner" at bounding box center [478, 269] width 546 height 25
paste input "LTI/10367/A [PERSON_NAME]"
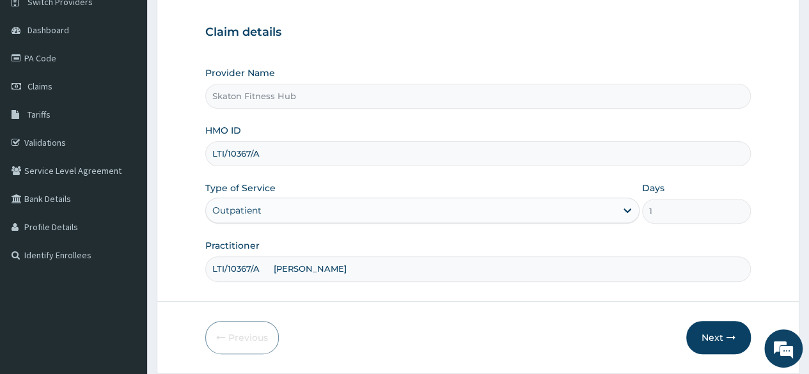
drag, startPoint x: 263, startPoint y: 268, endPoint x: 198, endPoint y: 268, distance: 64.6
click at [198, 268] on form "Step 1 of 2 Claim details Provider Name Skaton Fitness Hub HMO ID LTI/10367/A T…" at bounding box center [478, 165] width 643 height 415
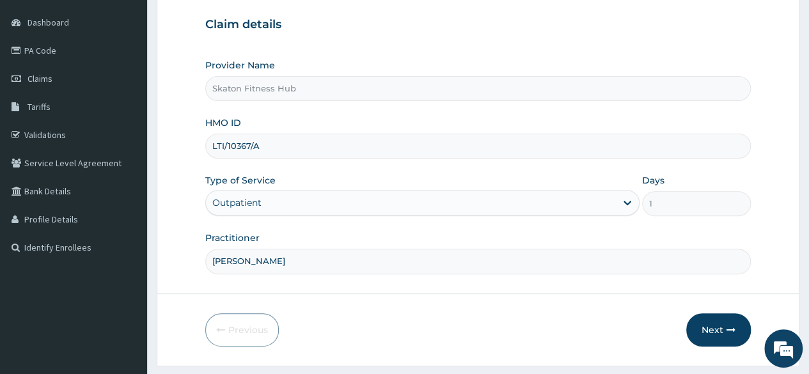
scroll to position [119, 0]
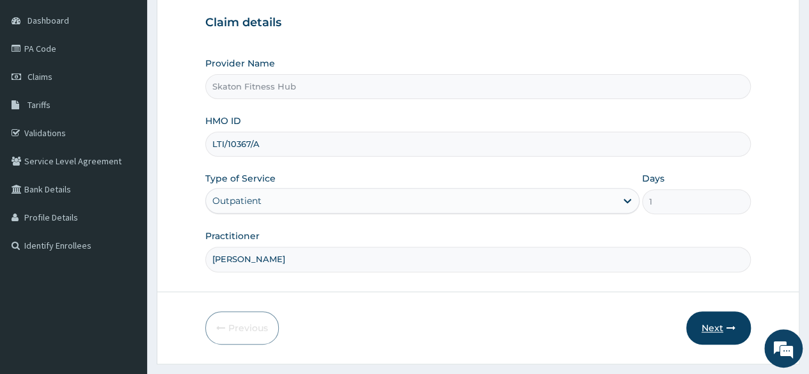
type input "[PERSON_NAME]"
click at [706, 326] on button "Next" at bounding box center [719, 328] width 65 height 33
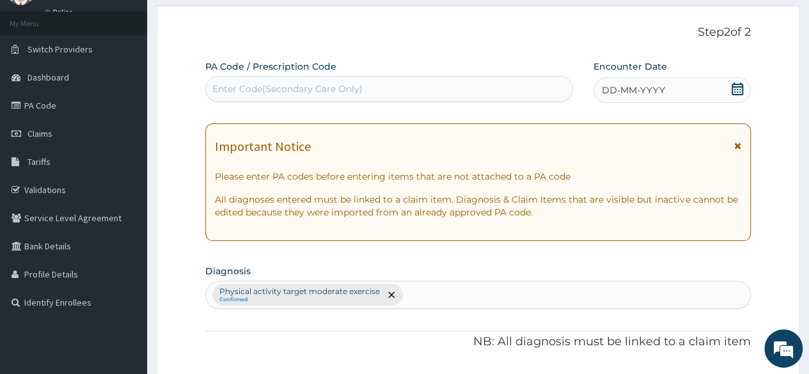
scroll to position [58, 0]
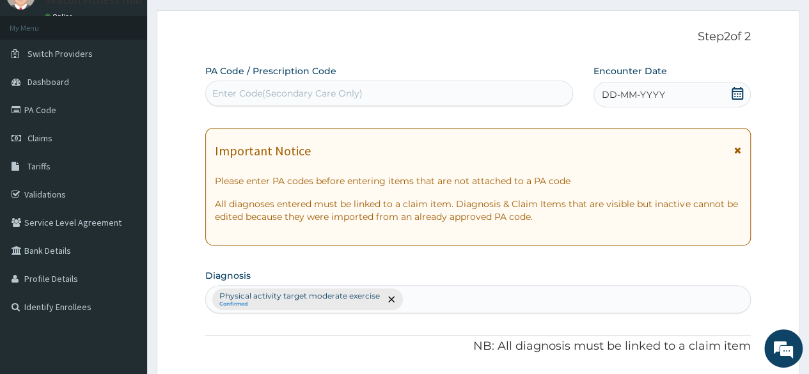
click at [390, 91] on div "Enter Code(Secondary Care Only)" at bounding box center [389, 93] width 366 height 20
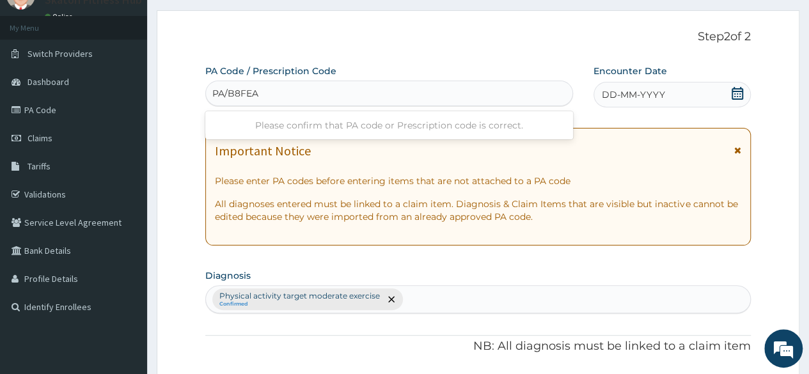
type input "PA/B8FEA6"
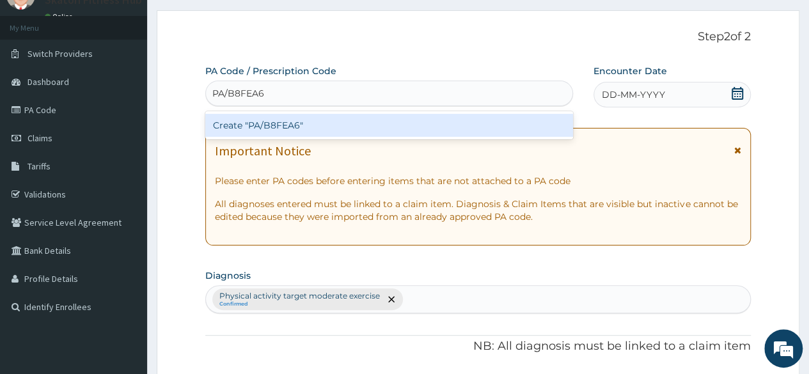
click at [387, 123] on div "Create "PA/B8FEA6"" at bounding box center [388, 125] width 367 height 23
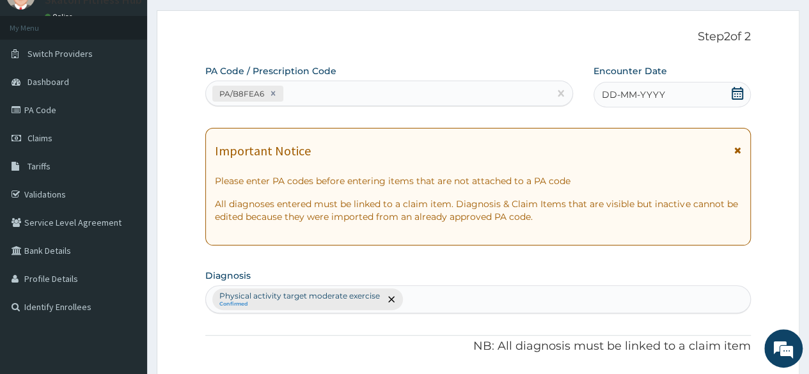
click at [739, 97] on icon at bounding box center [737, 93] width 13 height 13
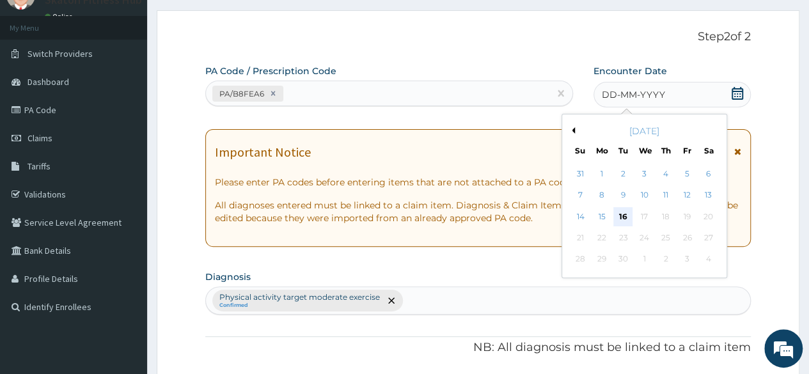
click at [625, 210] on div "16" at bounding box center [623, 216] width 19 height 19
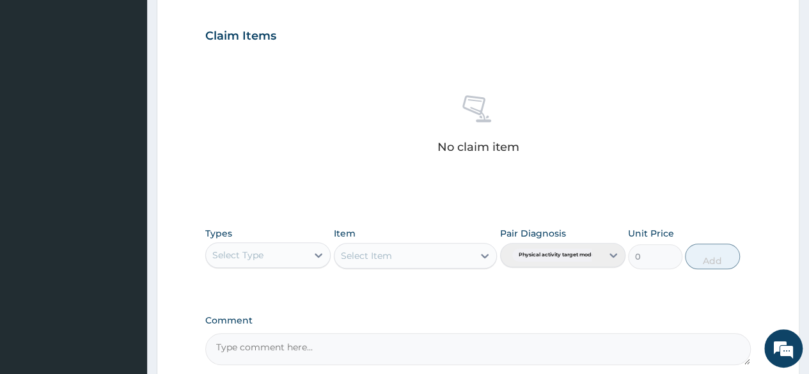
scroll to position [424, 0]
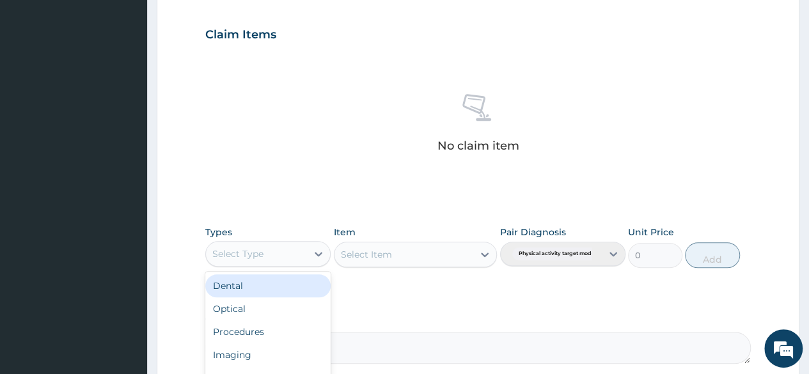
click at [260, 260] on div "Select Type" at bounding box center [256, 254] width 101 height 20
type input "GYM"
click at [261, 285] on div "Gym" at bounding box center [267, 285] width 125 height 23
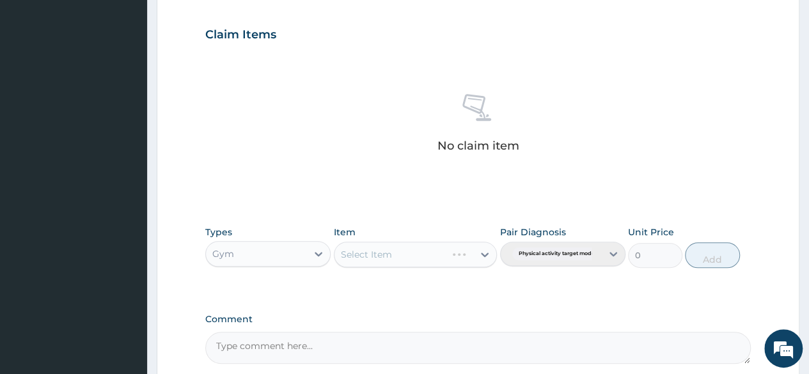
click at [380, 257] on div "Select Item" at bounding box center [416, 255] width 164 height 26
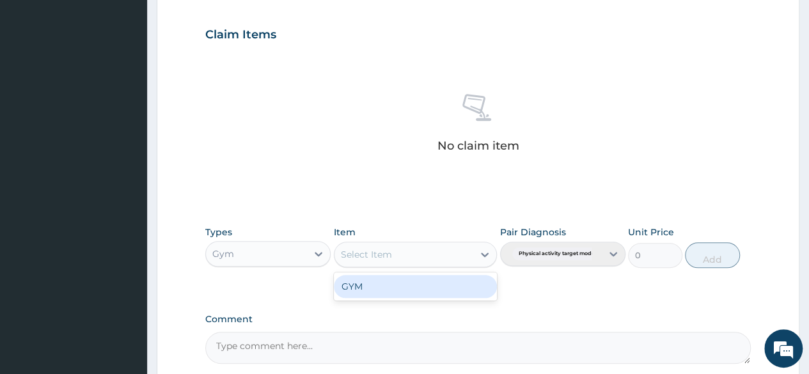
click at [379, 256] on div "Select Item" at bounding box center [366, 254] width 51 height 13
click at [376, 283] on div "GYM" at bounding box center [416, 286] width 164 height 23
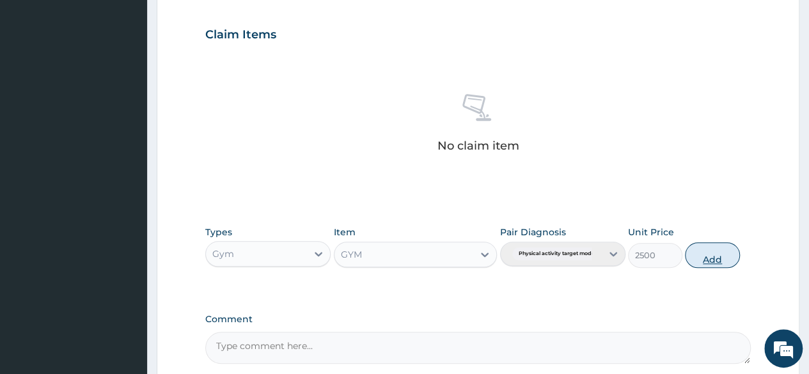
click at [706, 262] on button "Add" at bounding box center [712, 255] width 54 height 26
type input "0"
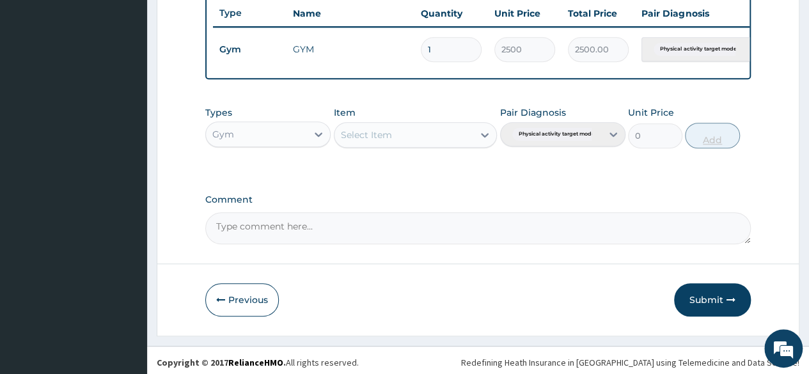
scroll to position [495, 0]
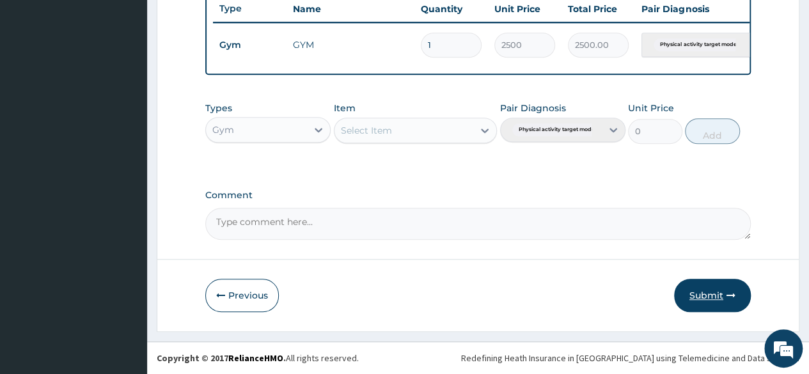
click at [727, 296] on icon "button" at bounding box center [731, 295] width 9 height 9
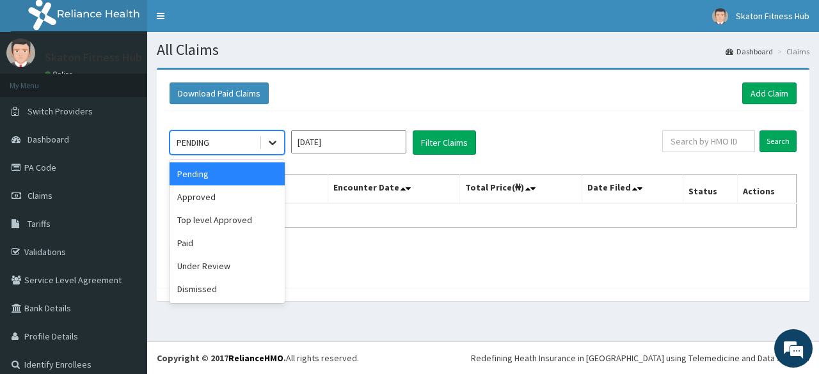
click at [268, 143] on icon at bounding box center [272, 142] width 13 height 13
click at [234, 196] on div "Approved" at bounding box center [227, 197] width 115 height 23
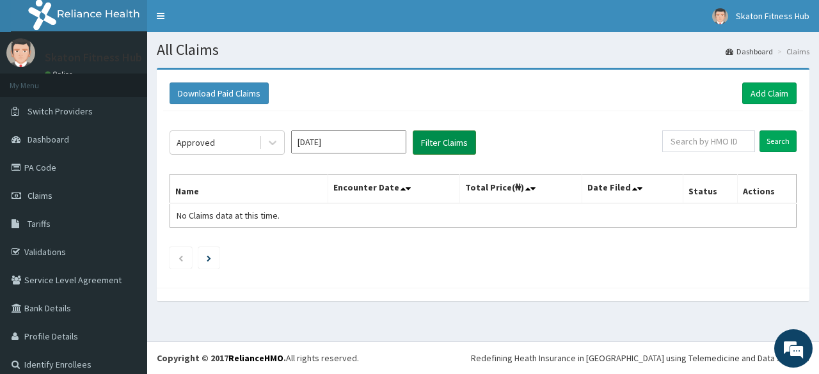
click at [433, 142] on button "Filter Claims" at bounding box center [444, 143] width 63 height 24
